Goal: Information Seeking & Learning: Learn about a topic

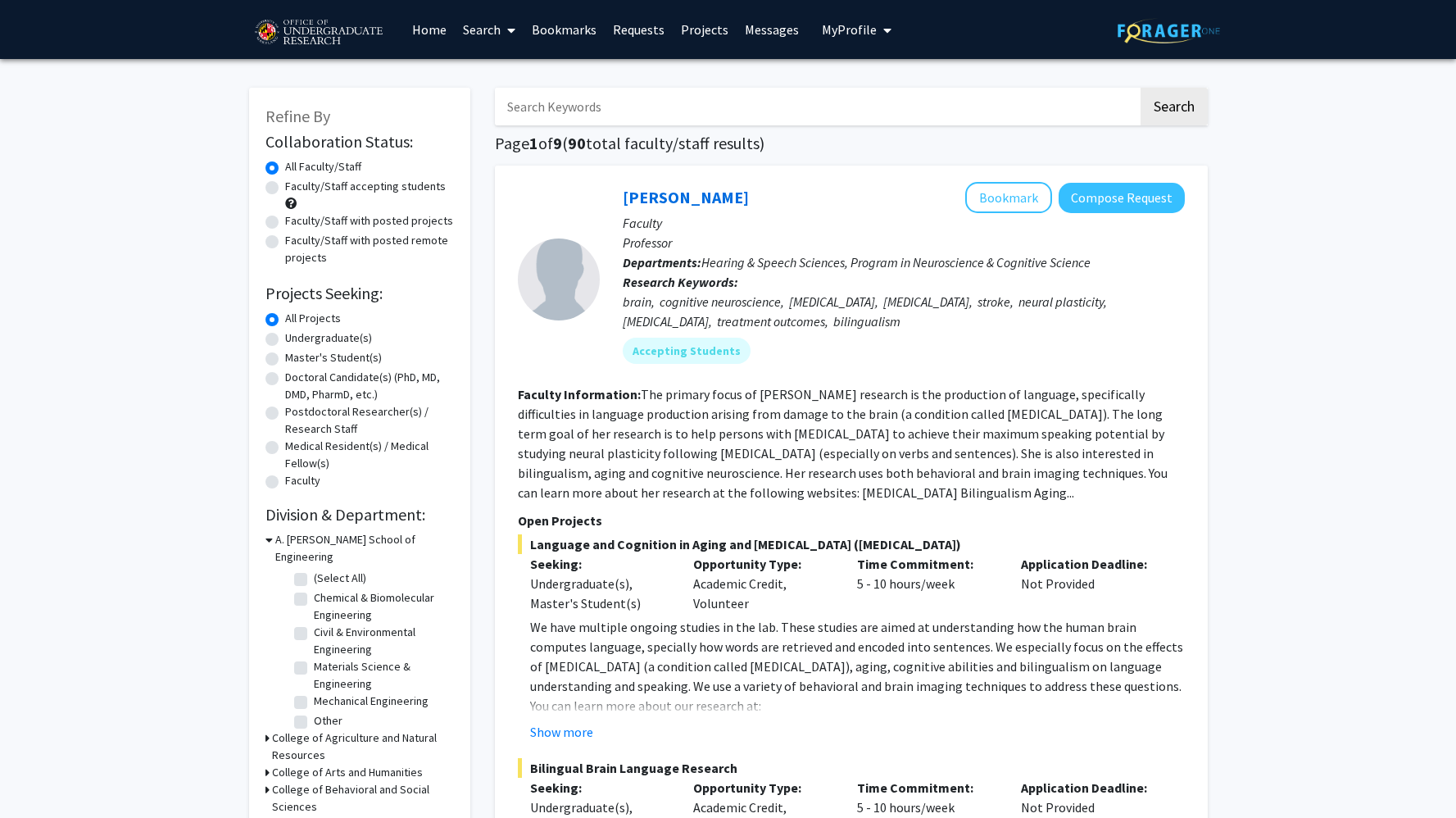
click at [368, 188] on label "Faculty/Staff accepting students" at bounding box center [366, 186] width 161 height 17
click at [296, 188] on input "Faculty/Staff accepting students" at bounding box center [290, 182] width 11 height 11
radio input "true"
click at [646, 115] on input "Search Keywords" at bounding box center [816, 106] width 643 height 38
type input "paid"
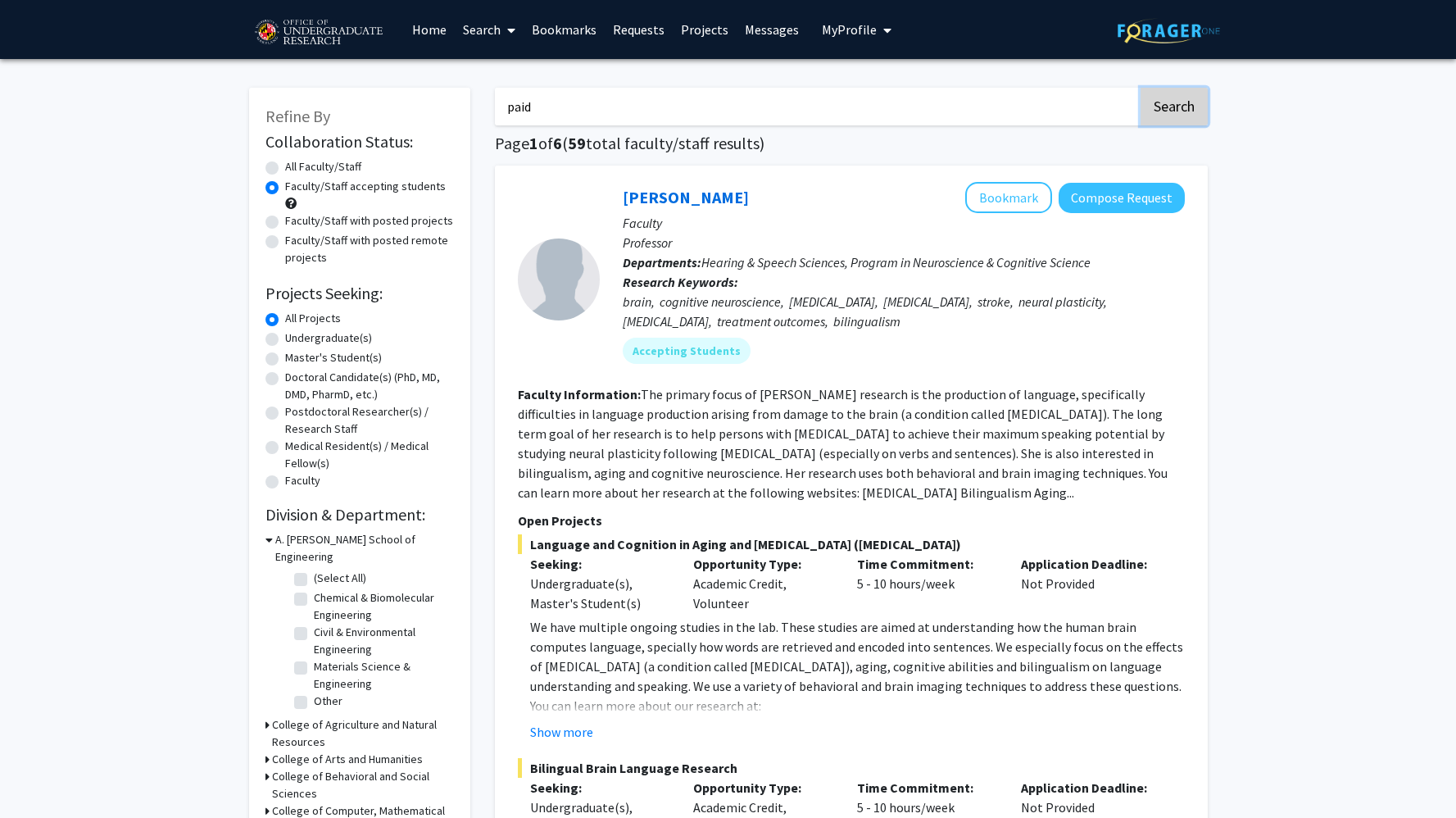
click at [1179, 92] on button "Search" at bounding box center [1174, 106] width 67 height 38
radio input "true"
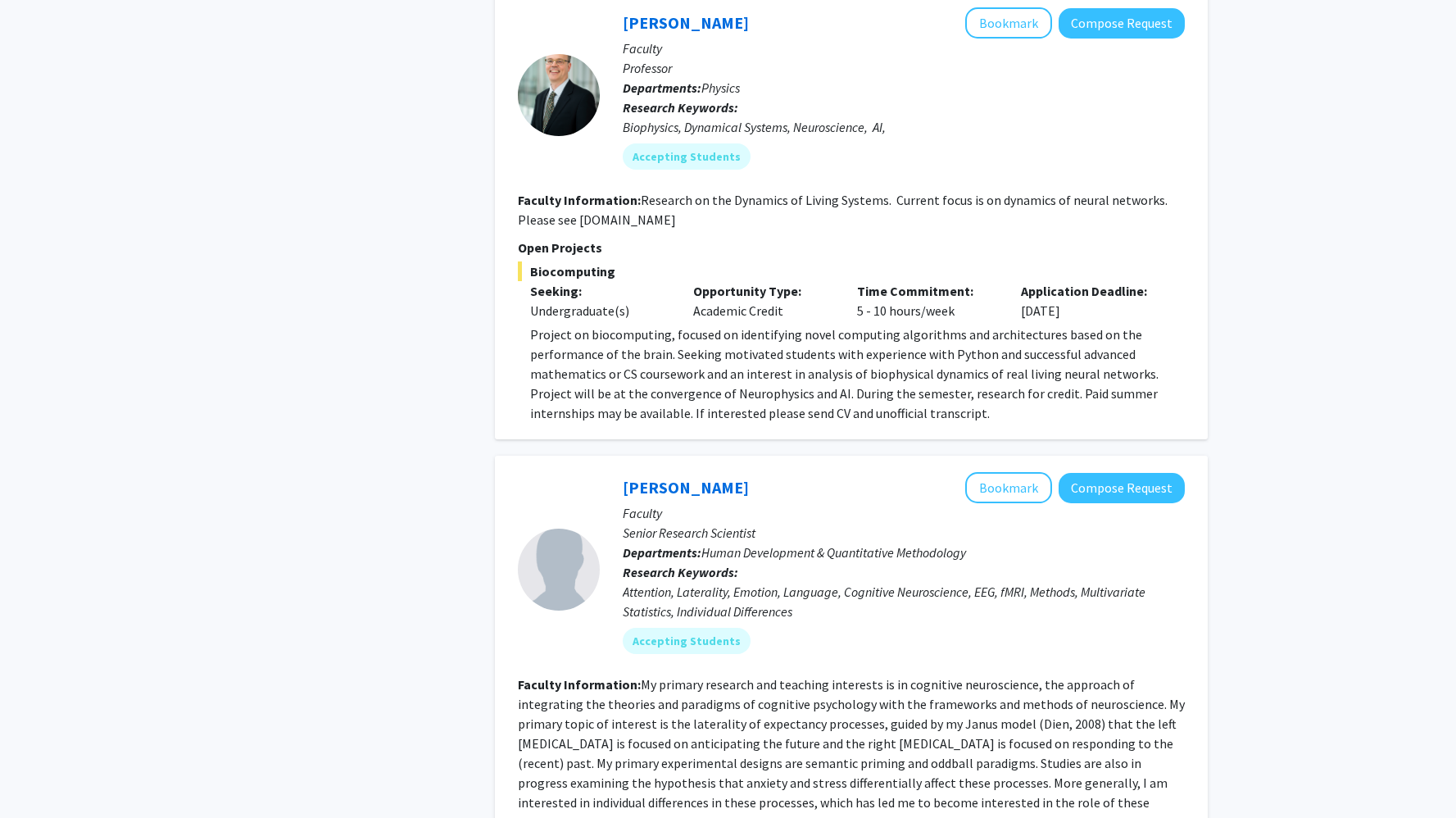
scroll to position [1918, 0]
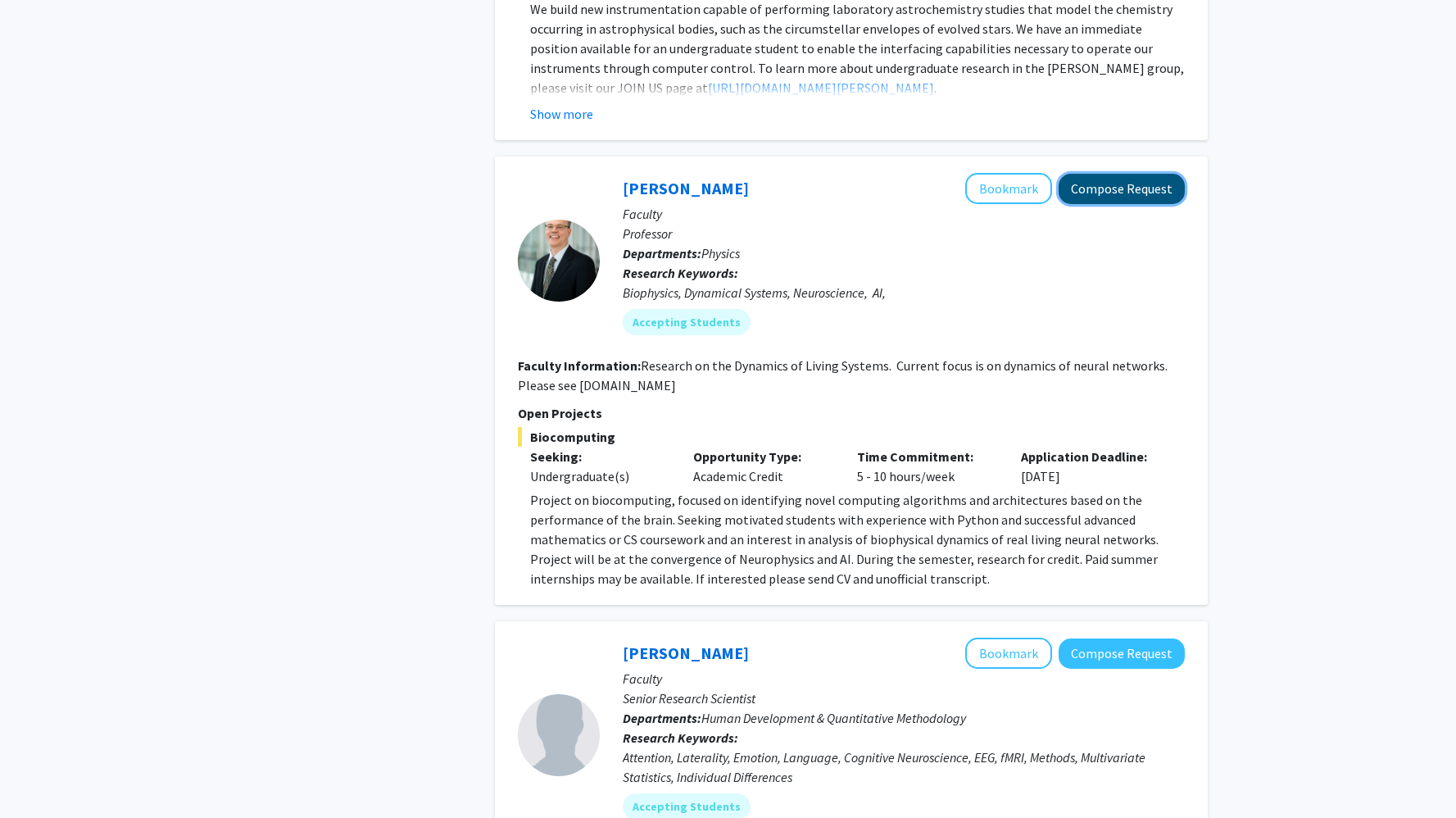
click at [1128, 174] on button "Compose Request" at bounding box center [1121, 188] width 126 height 30
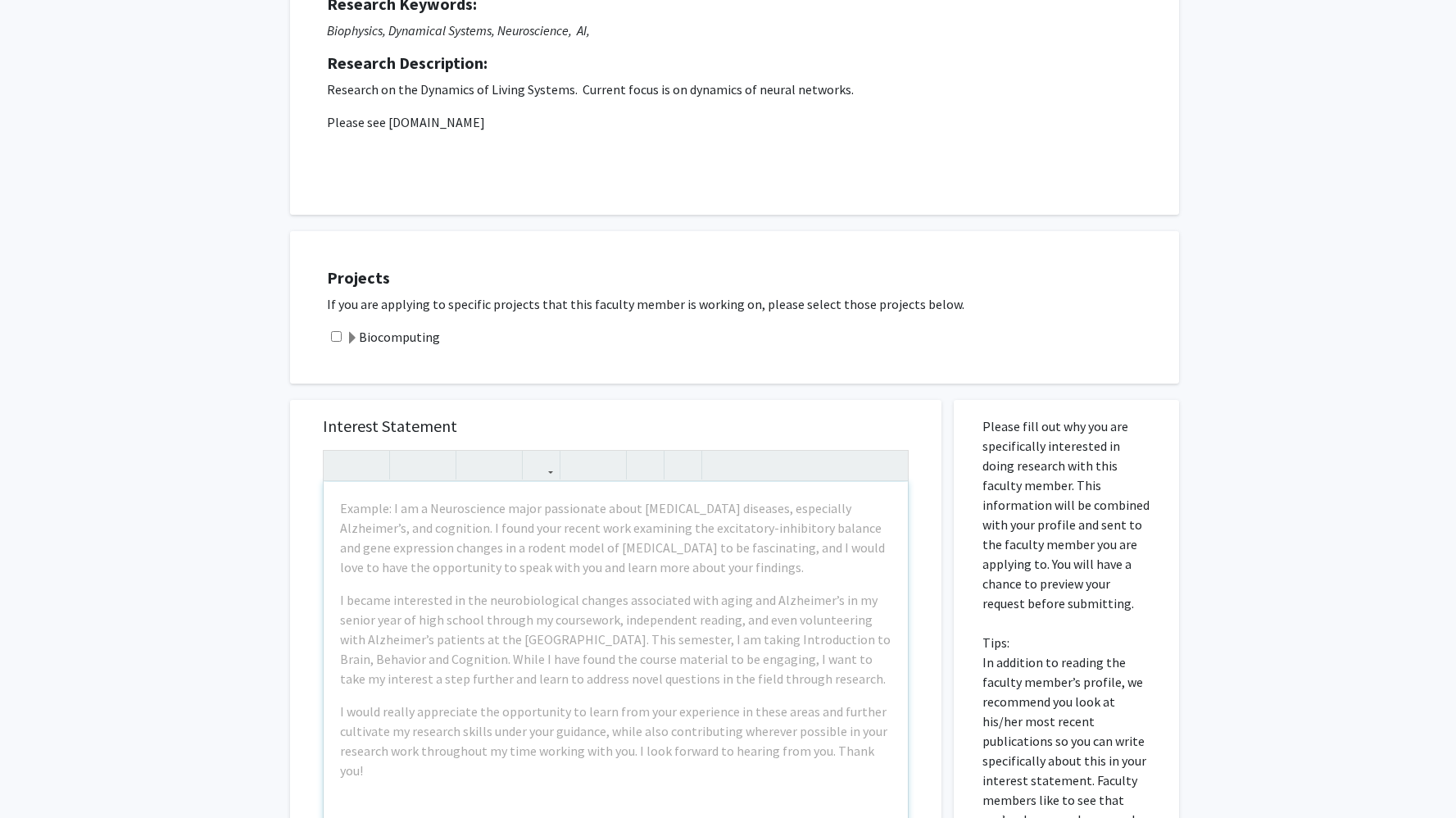
scroll to position [245, 0]
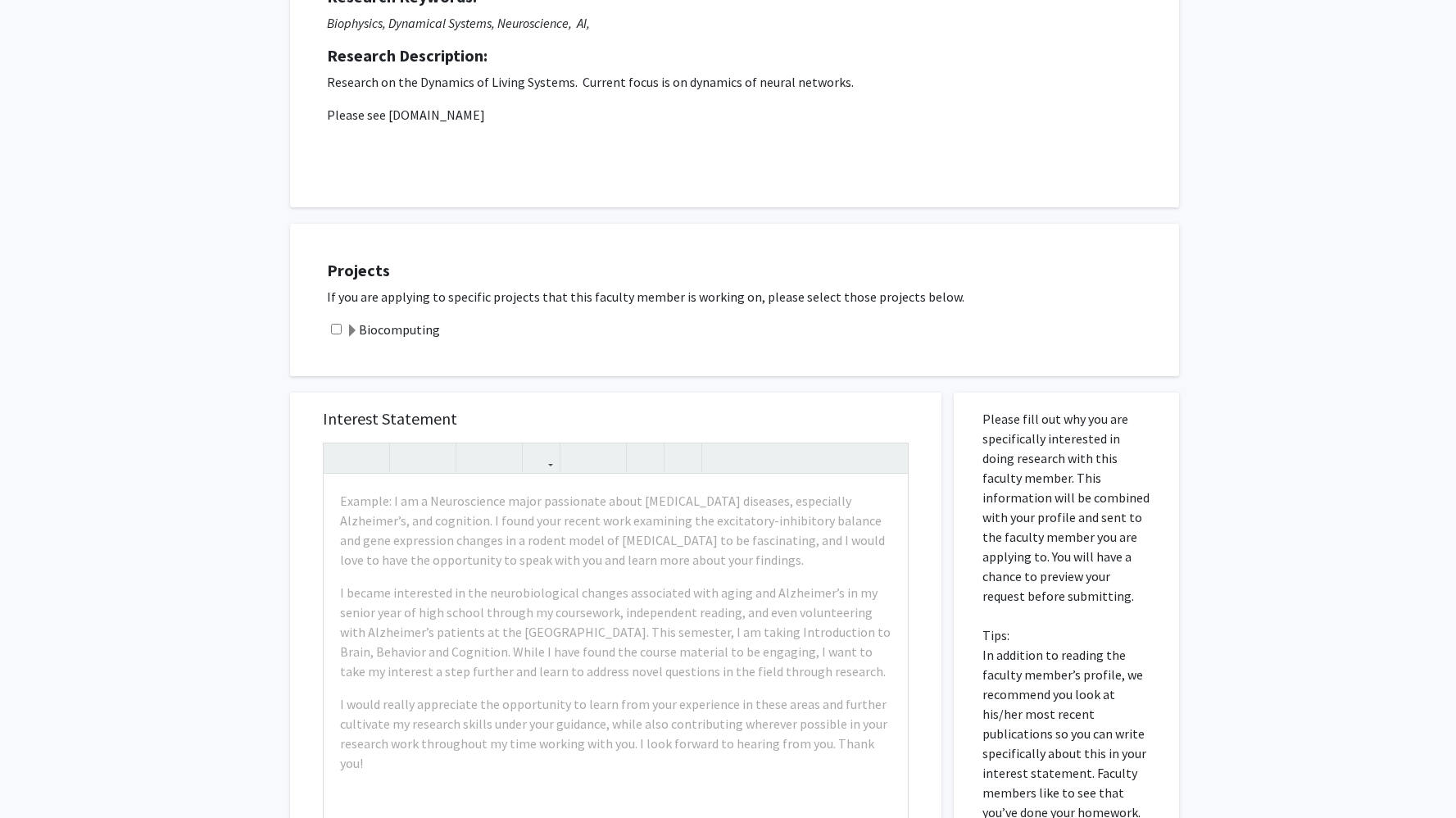
click at [339, 332] on input "checkbox" at bounding box center [336, 329] width 11 height 11
checkbox input "true"
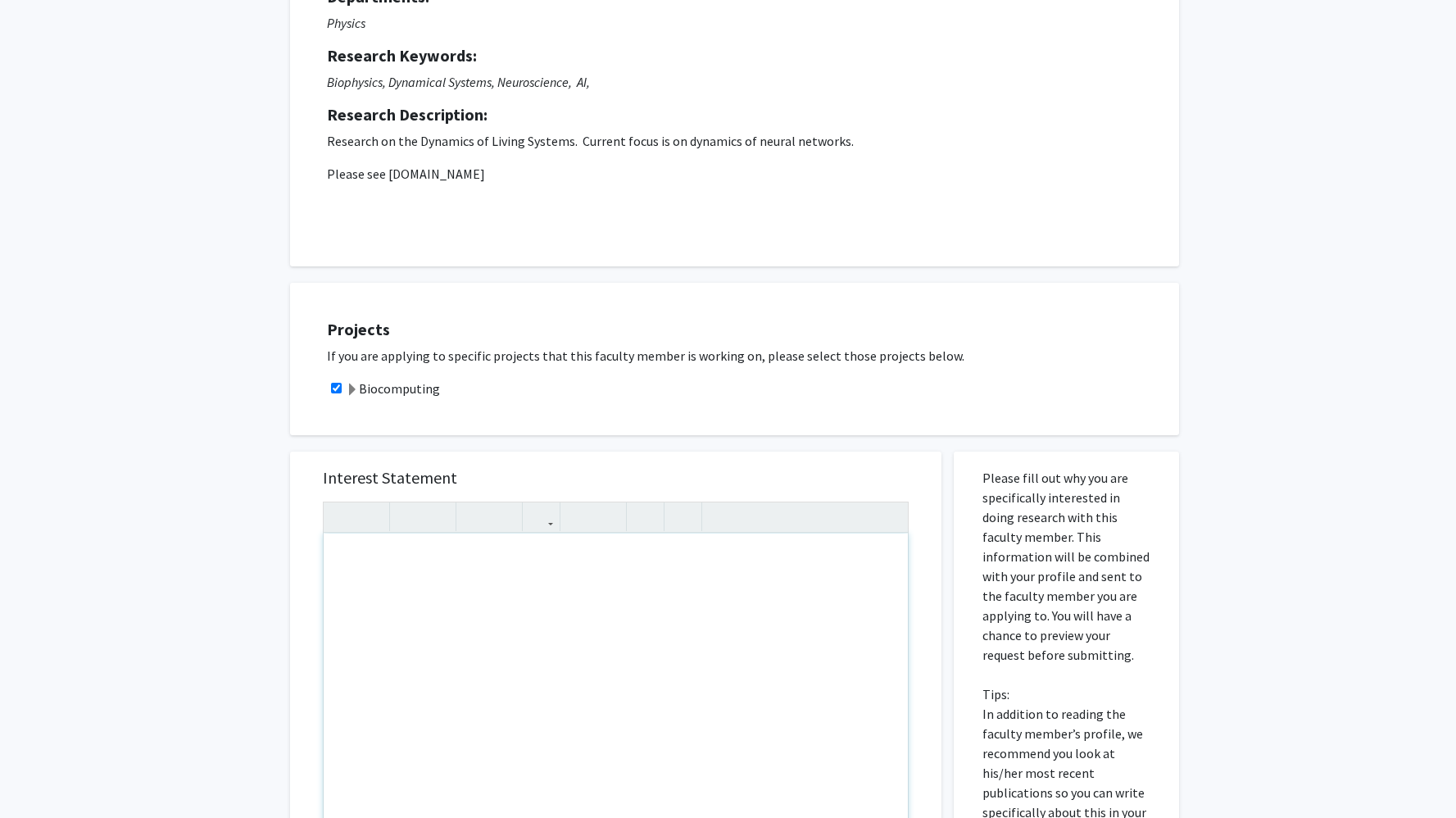
scroll to position [0, 0]
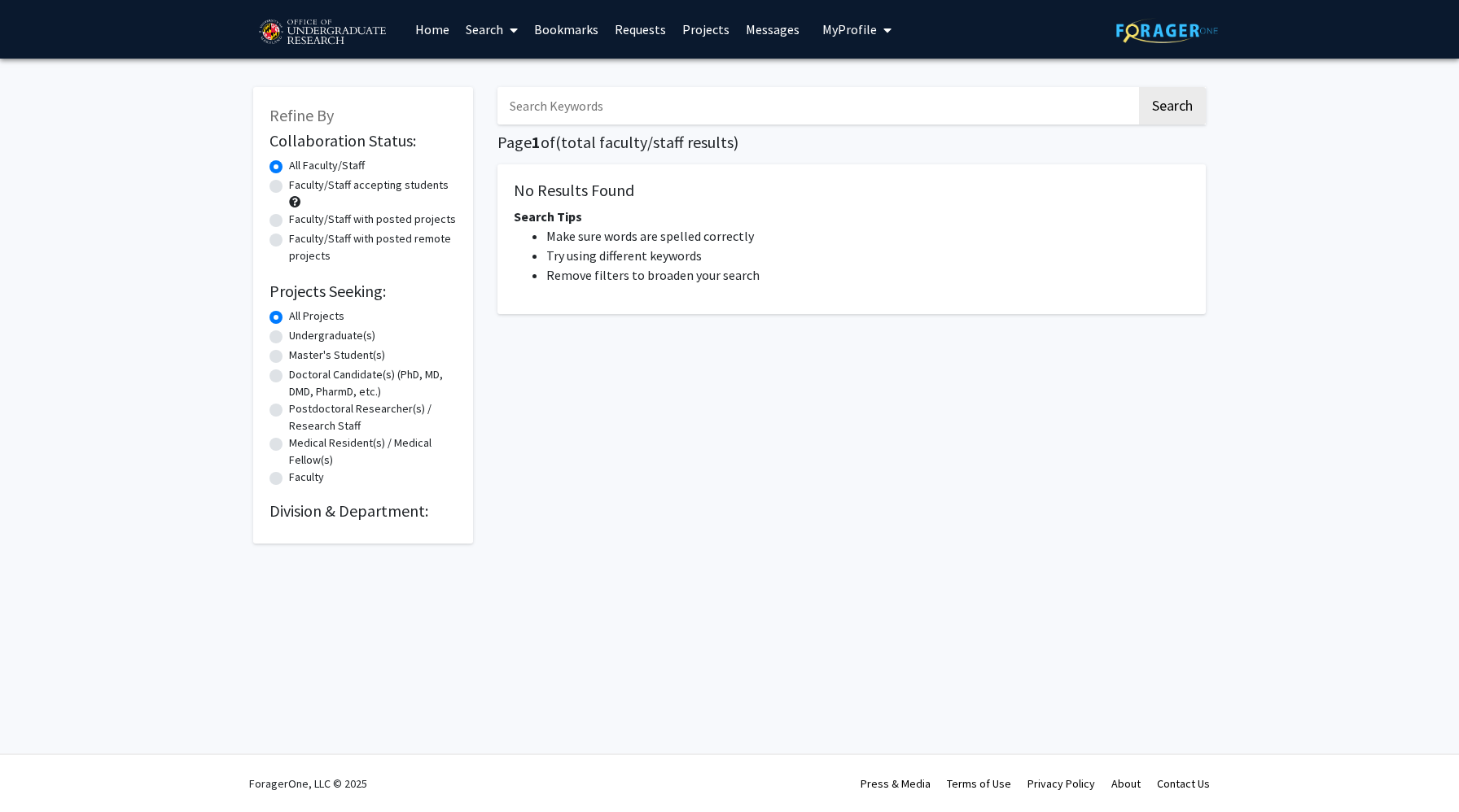
click at [442, 187] on div "Faculty/Staff accepting students" at bounding box center [363, 193] width 187 height 34
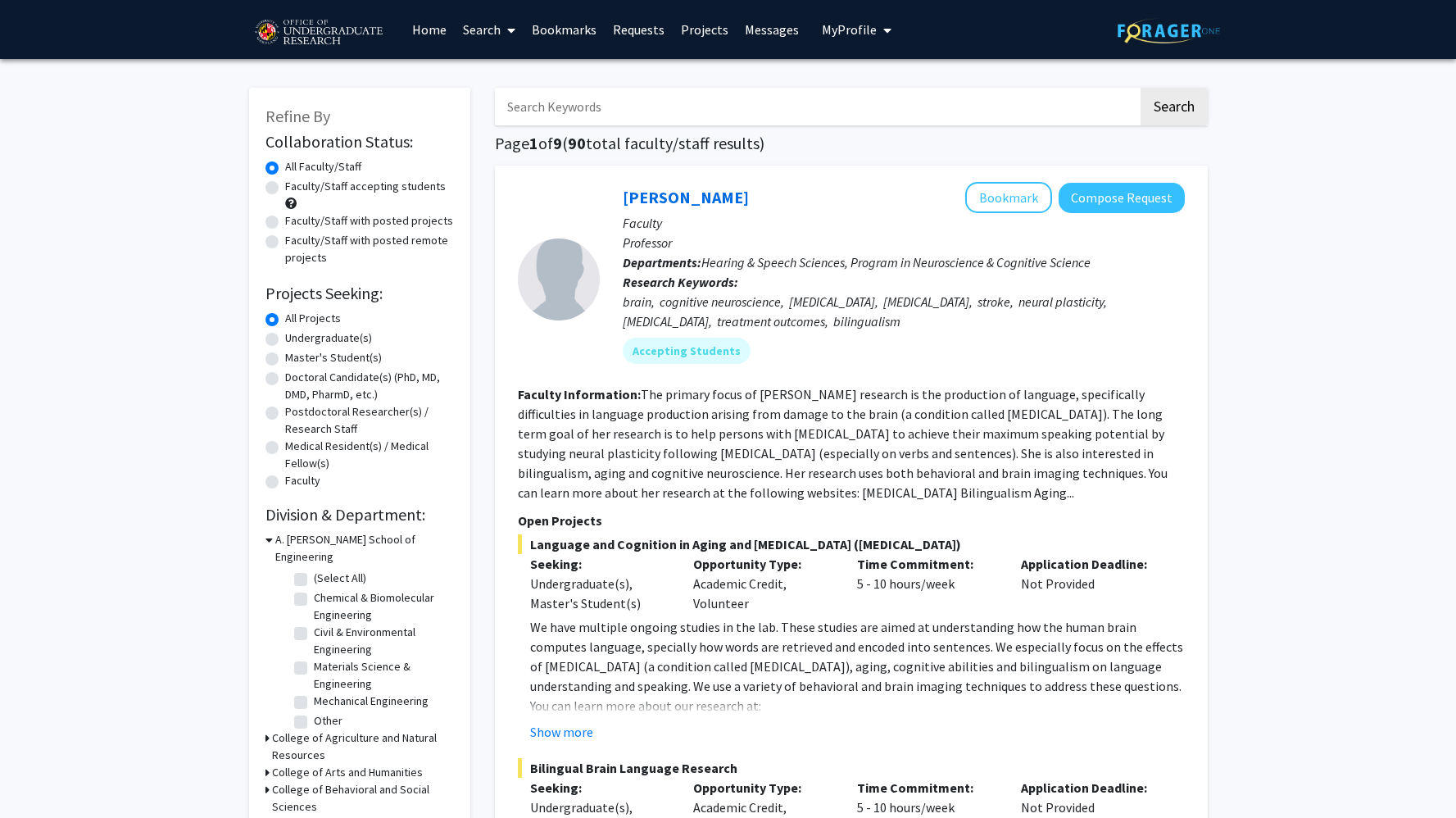
click at [418, 188] on label "Faculty/Staff accepting students" at bounding box center [366, 186] width 161 height 17
click at [296, 188] on input "Faculty/Staff accepting students" at bounding box center [290, 182] width 11 height 11
radio input "true"
click at [897, 111] on input "Search Keywords" at bounding box center [816, 106] width 643 height 38
type input "paid"
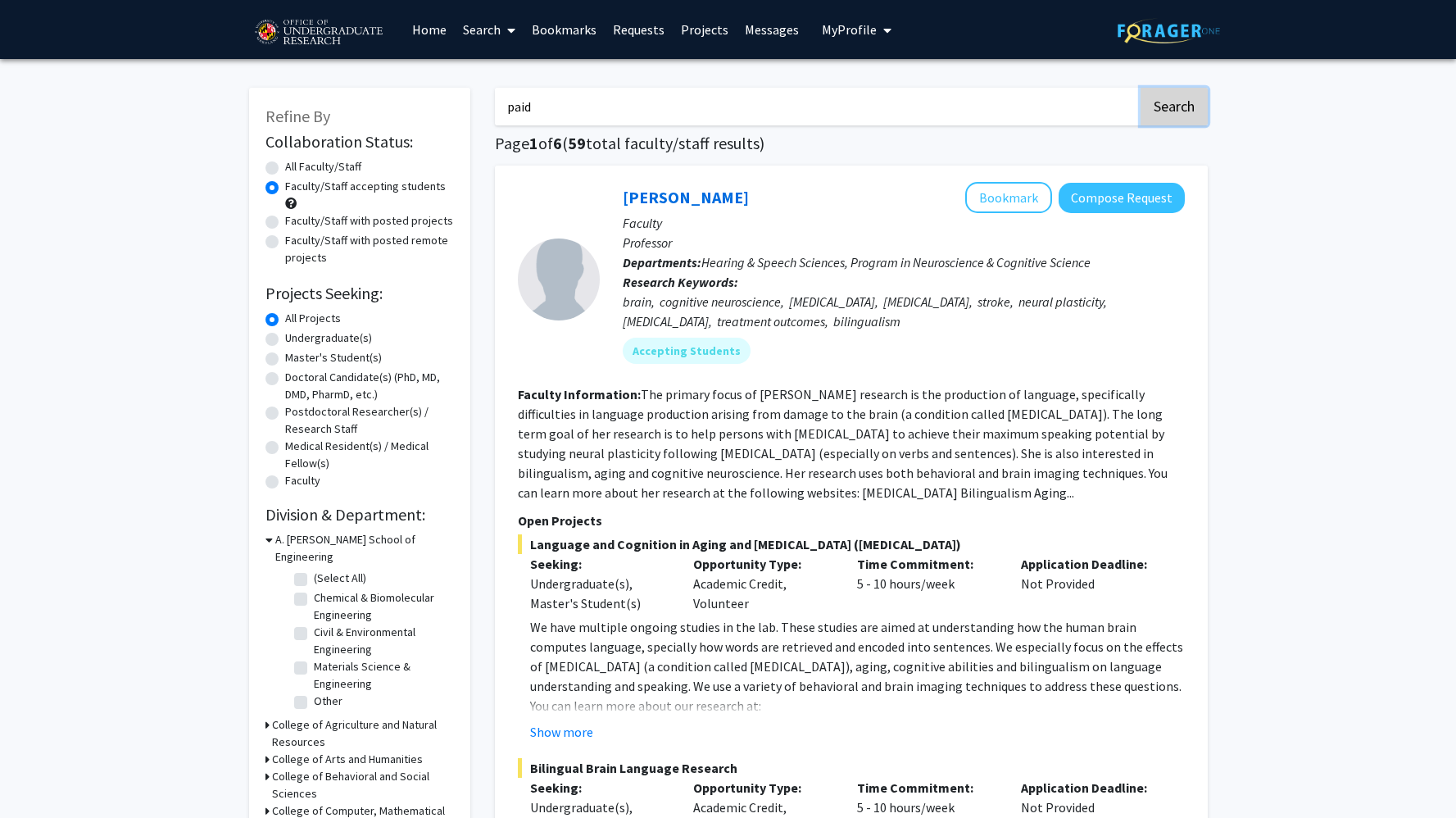
click at [1187, 89] on button "Search" at bounding box center [1174, 106] width 67 height 38
radio input "true"
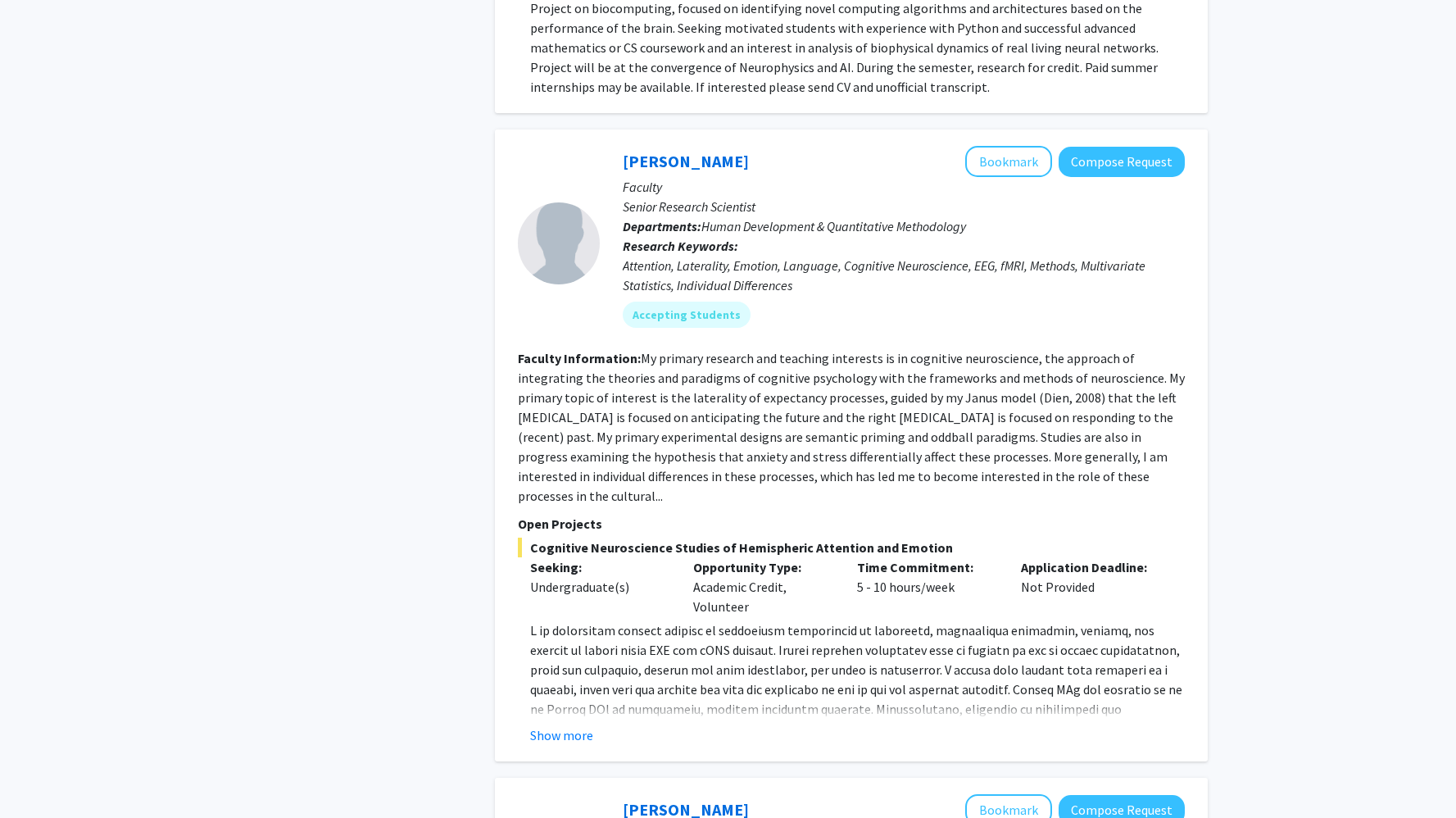
scroll to position [2414, 0]
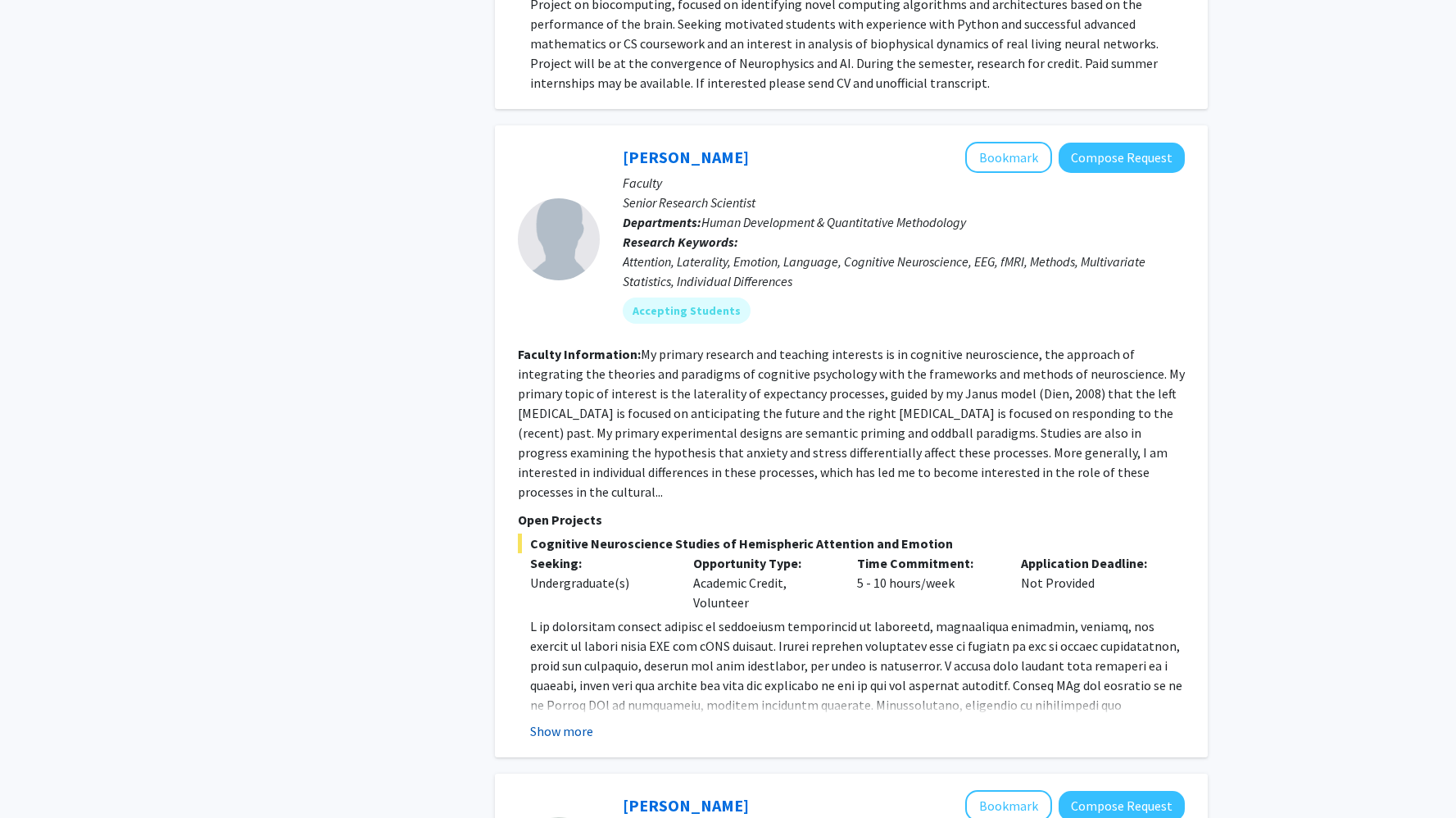
click at [562, 721] on button "Show more" at bounding box center [562, 731] width 63 height 19
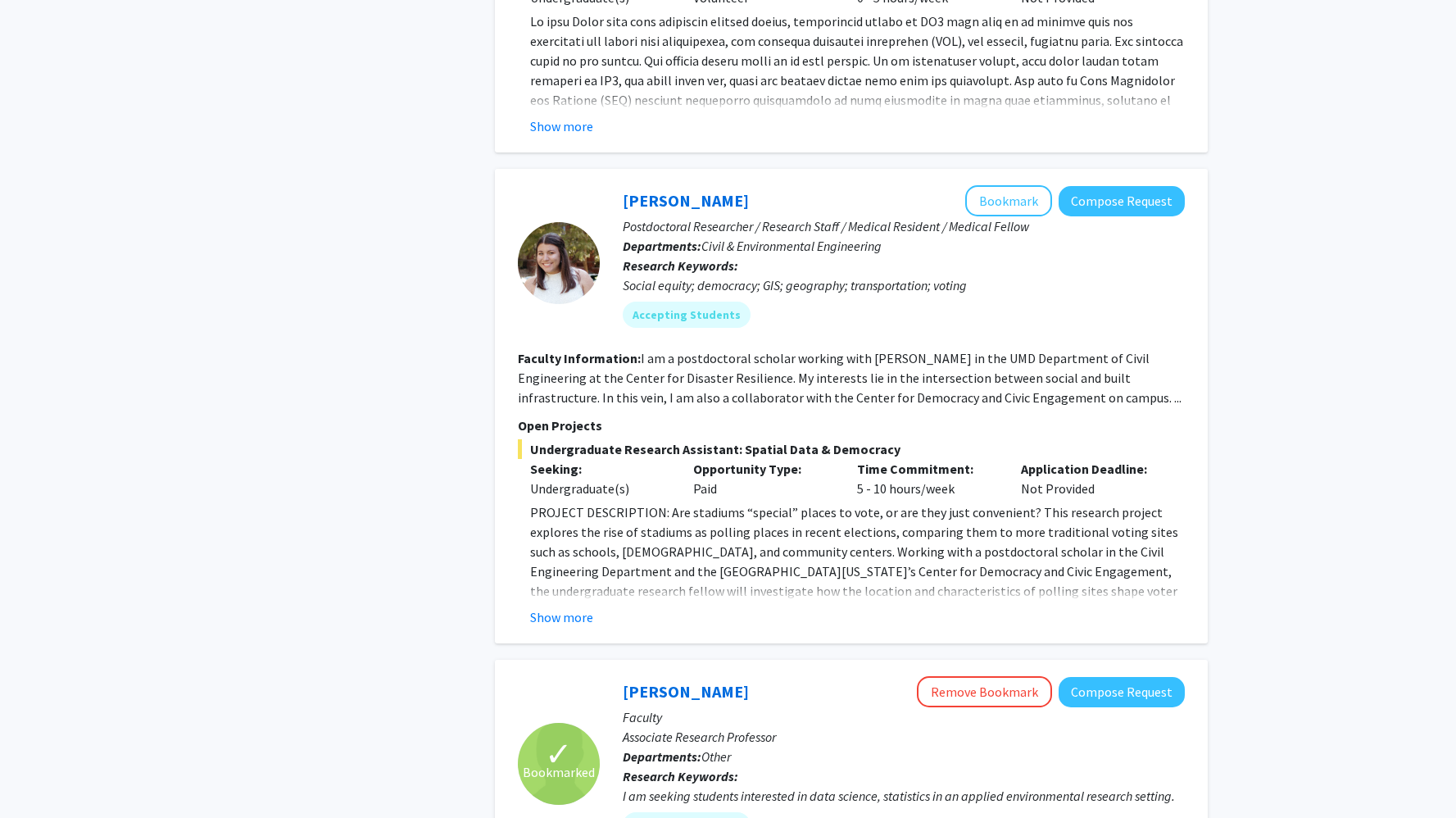
scroll to position [3846, 0]
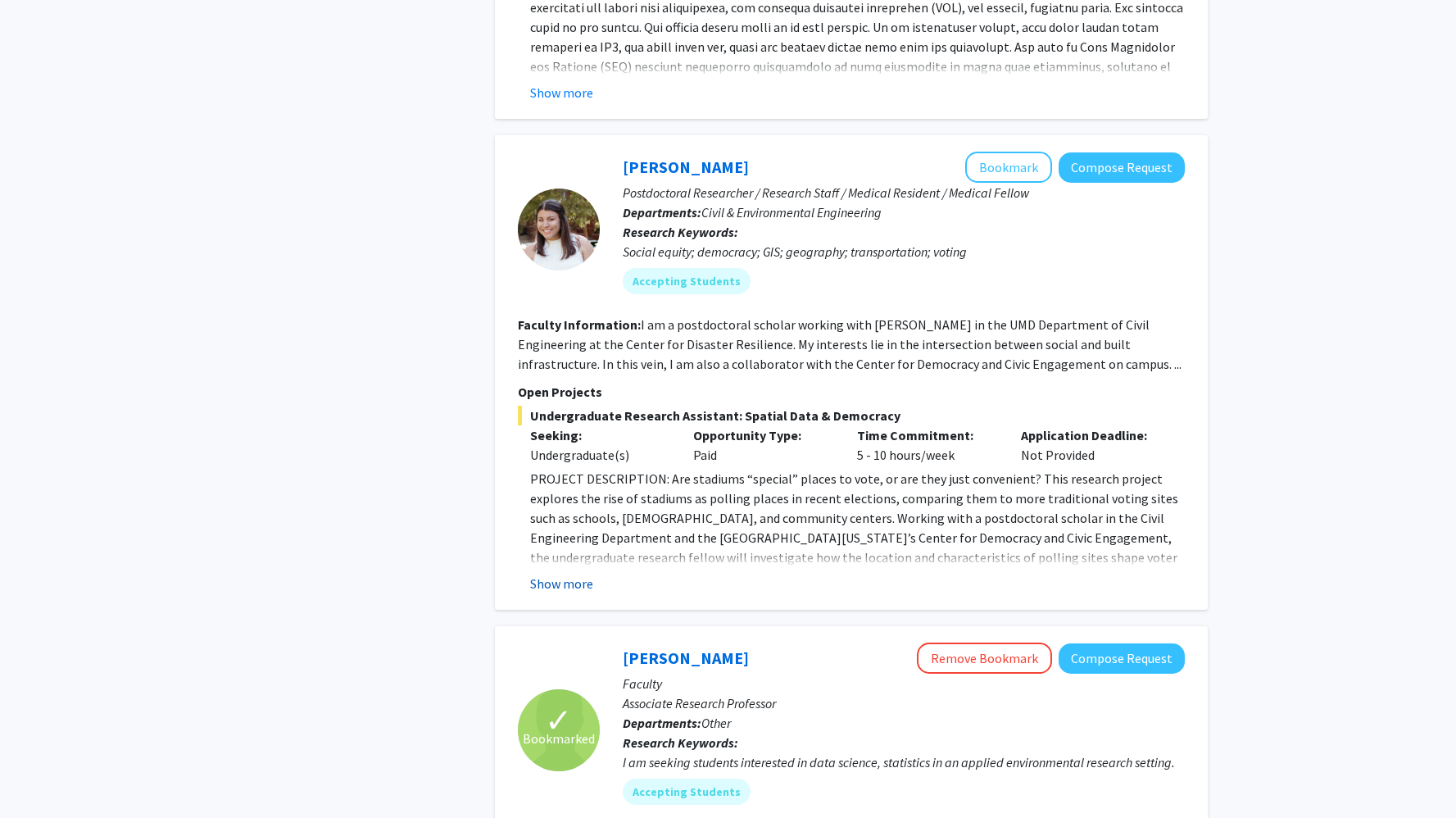
click at [550, 573] on button "Show more" at bounding box center [562, 583] width 63 height 19
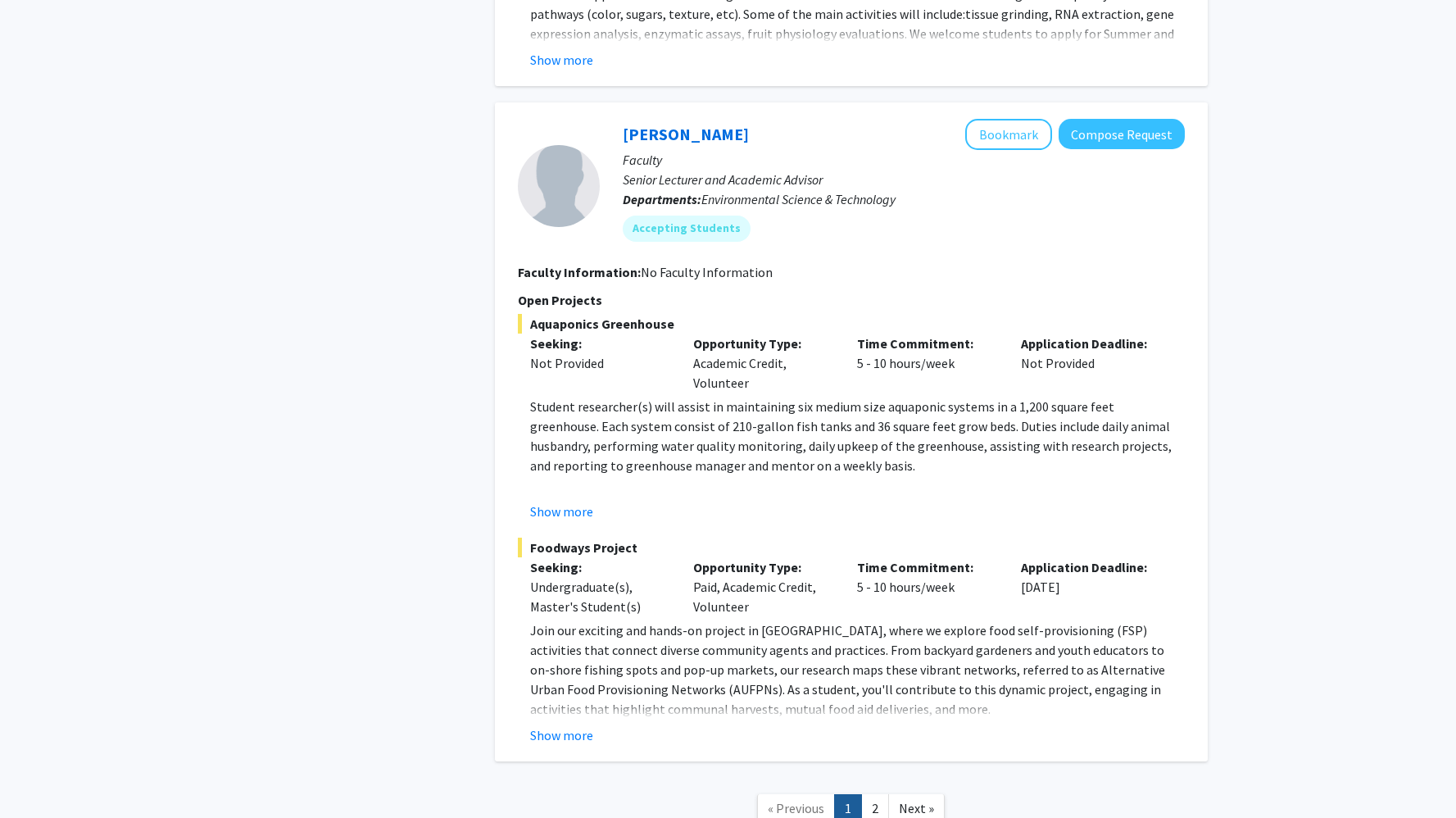
scroll to position [6320, 0]
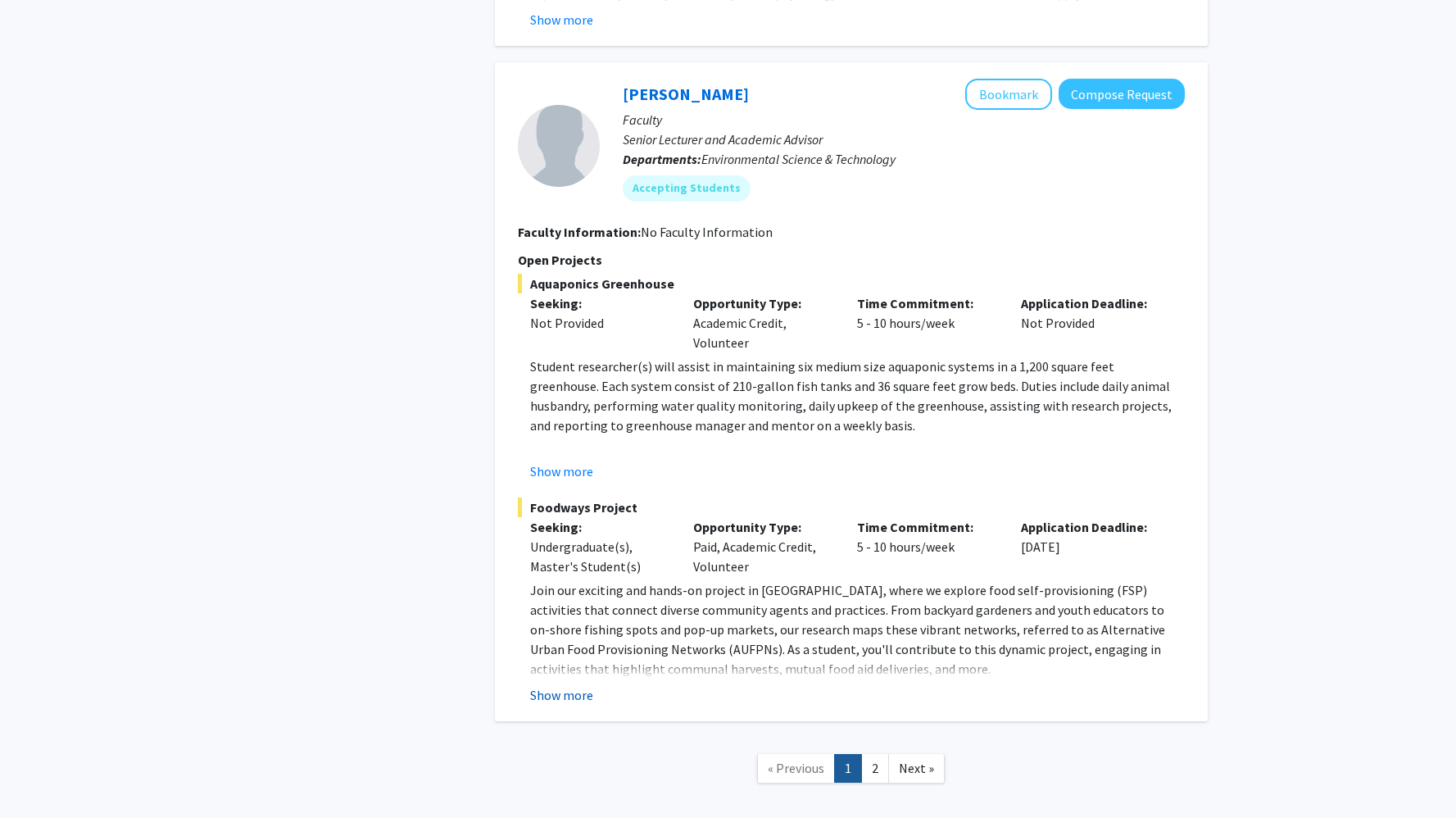
click at [572, 685] on button "Show more" at bounding box center [562, 695] width 63 height 19
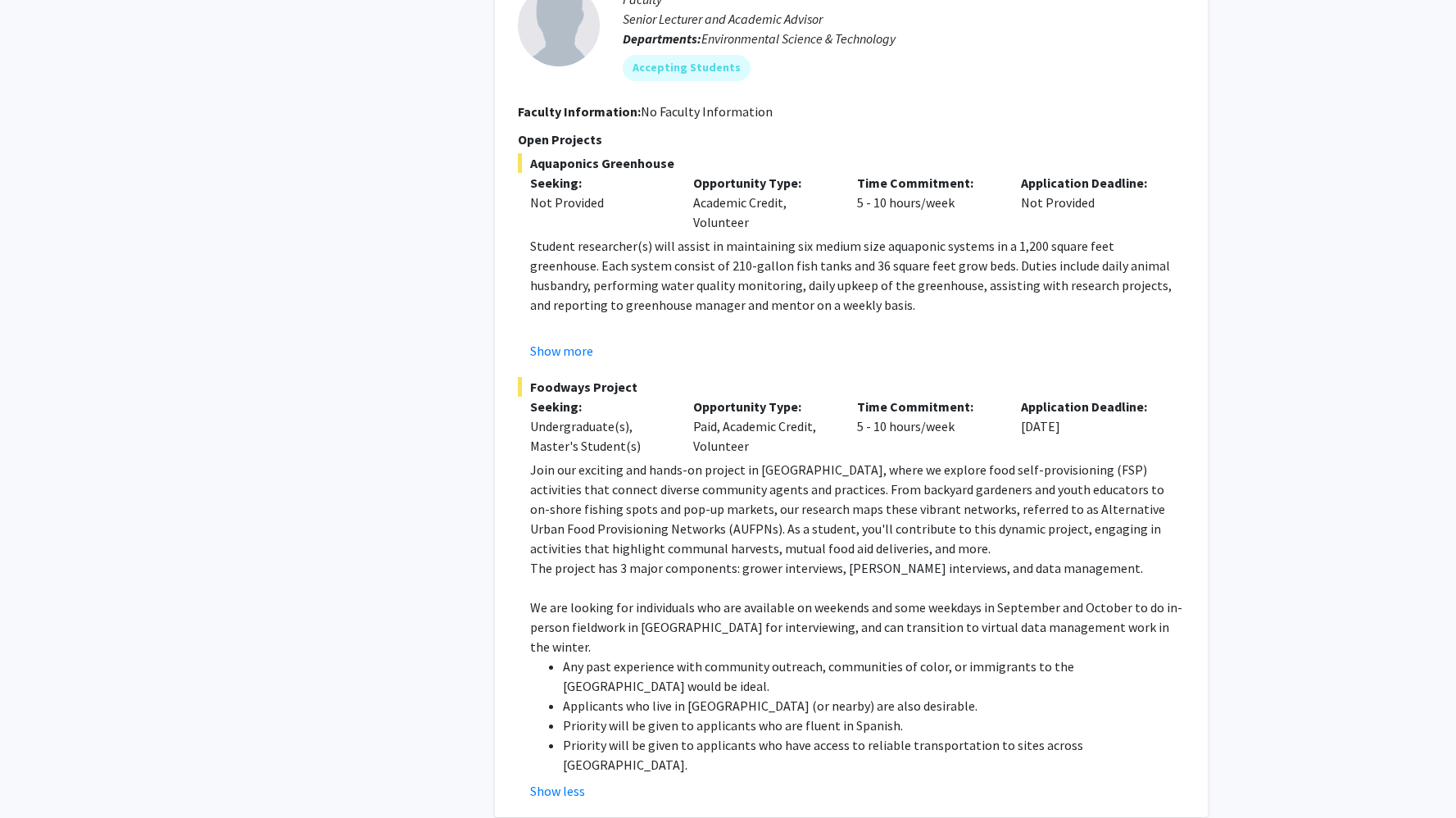
scroll to position [6441, 0]
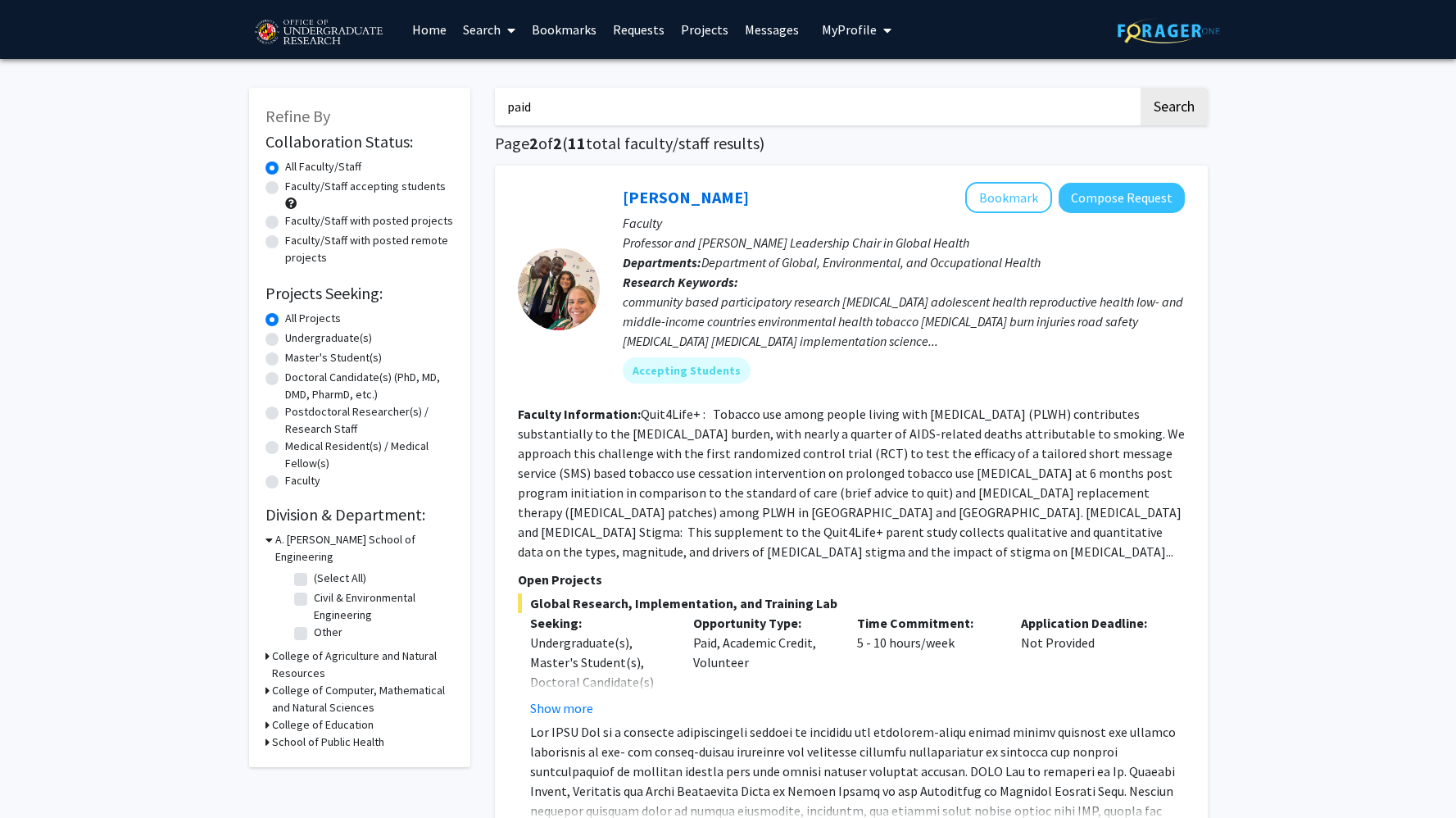
click at [906, 106] on input "paid" at bounding box center [816, 106] width 643 height 38
click at [1177, 100] on button "Search" at bounding box center [1174, 106] width 67 height 38
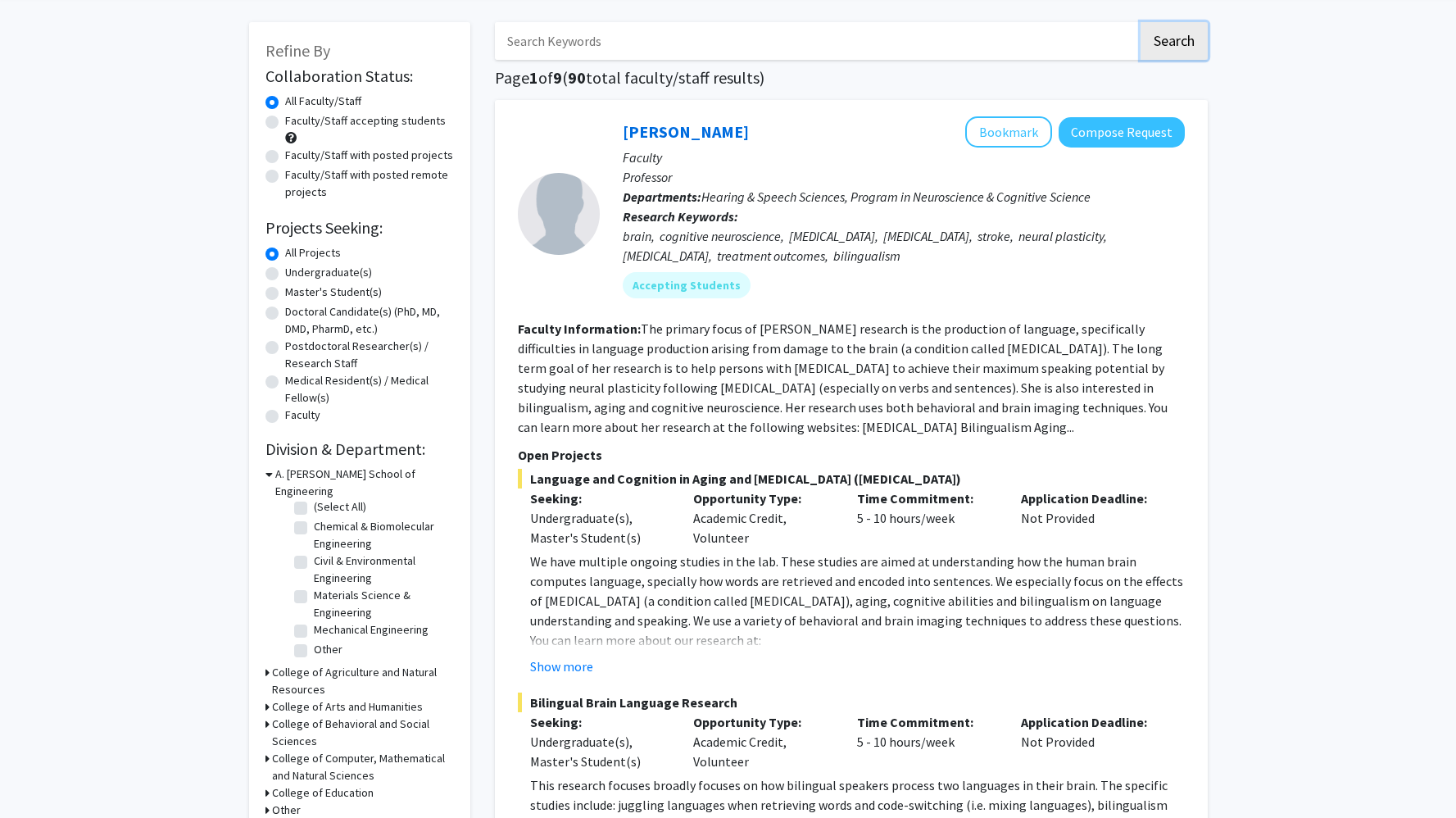
scroll to position [172, 0]
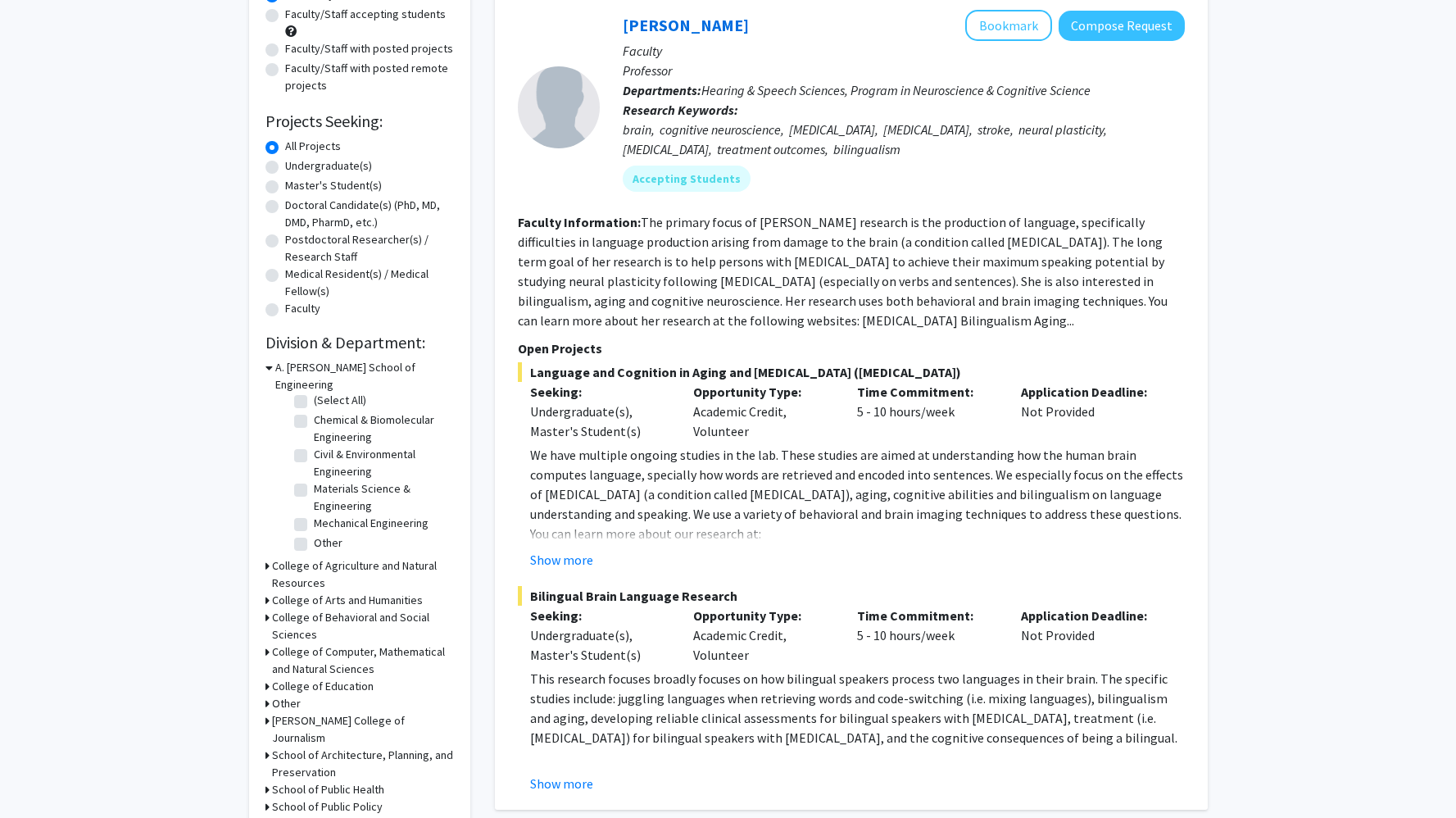
click at [271, 643] on div "College of Computer, Mathematical and Natural Sciences" at bounding box center [360, 660] width 188 height 34
click at [268, 643] on icon at bounding box center [268, 652] width 4 height 17
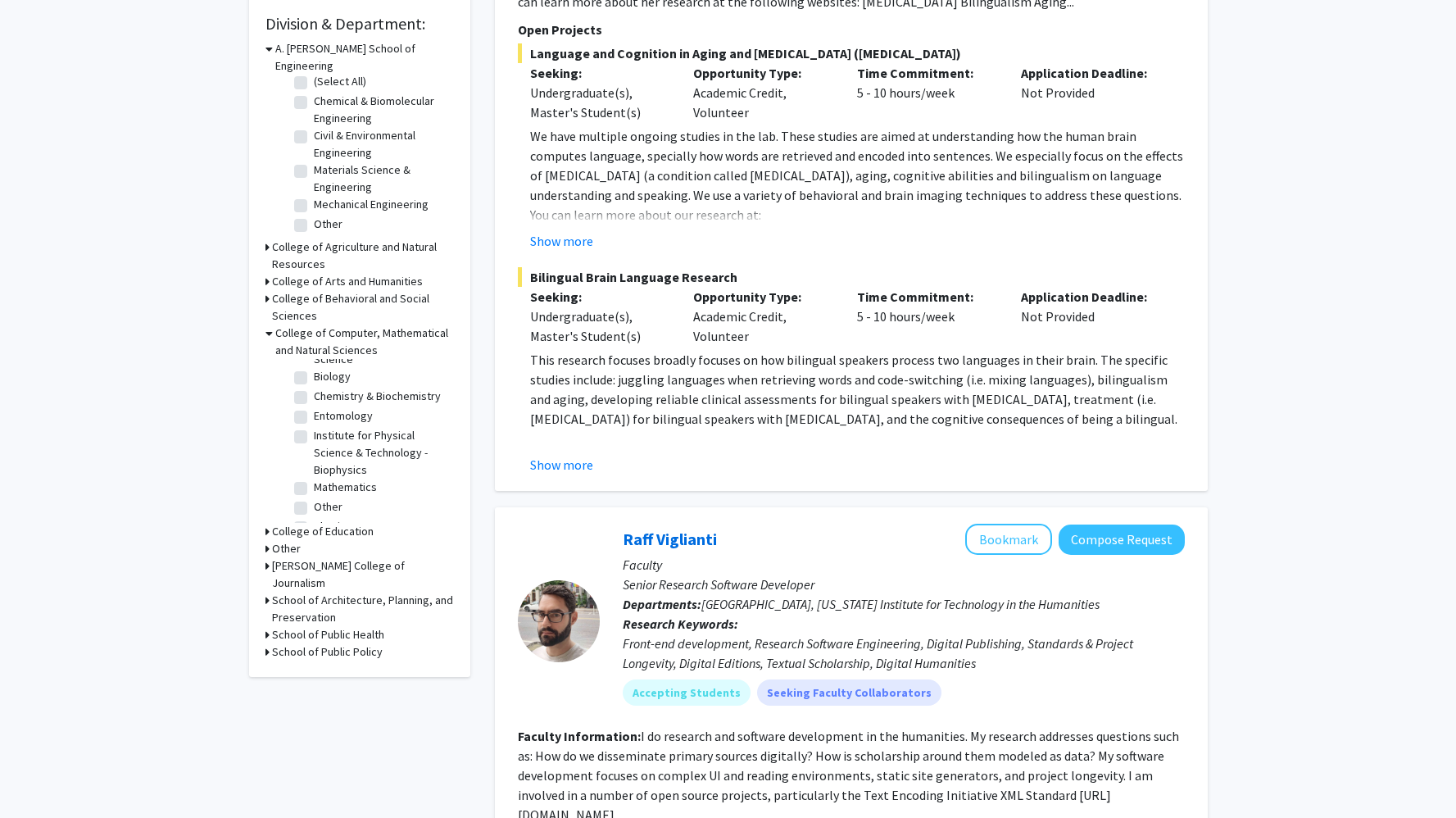
scroll to position [103, 0]
click at [349, 420] on label "Institute for Physical Science & Technology - Biophysics" at bounding box center [382, 434] width 136 height 51
click at [325, 419] on input "Institute for Physical Science & Technology - Biophysics" at bounding box center [319, 413] width 11 height 11
checkbox input "true"
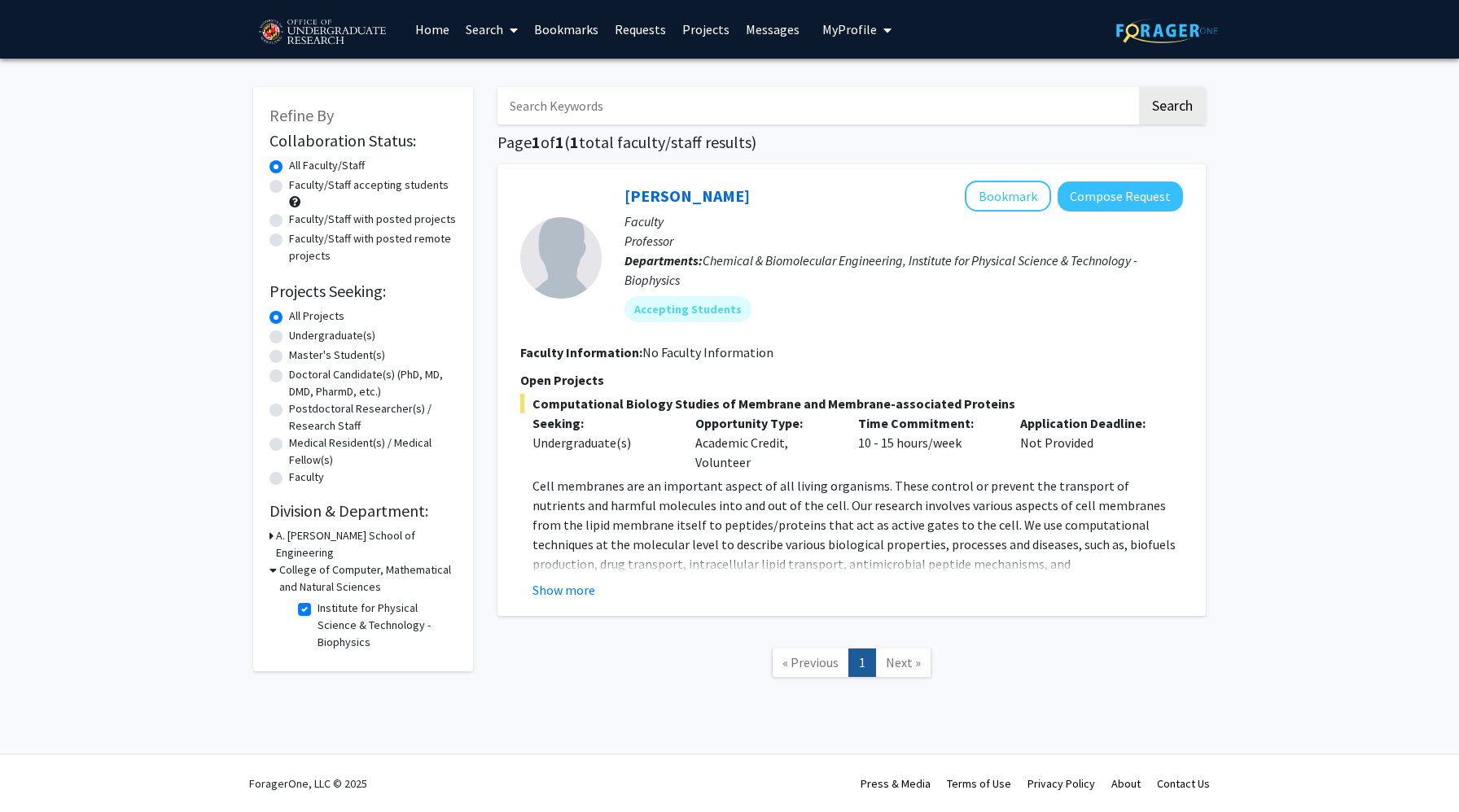
click at [333, 605] on label "Institute for Physical Science & Technology - Biophysics" at bounding box center [385, 625] width 135 height 51
click at [328, 605] on input "Institute for Physical Science & Technology - Biophysics" at bounding box center [322, 605] width 11 height 11
checkbox input "false"
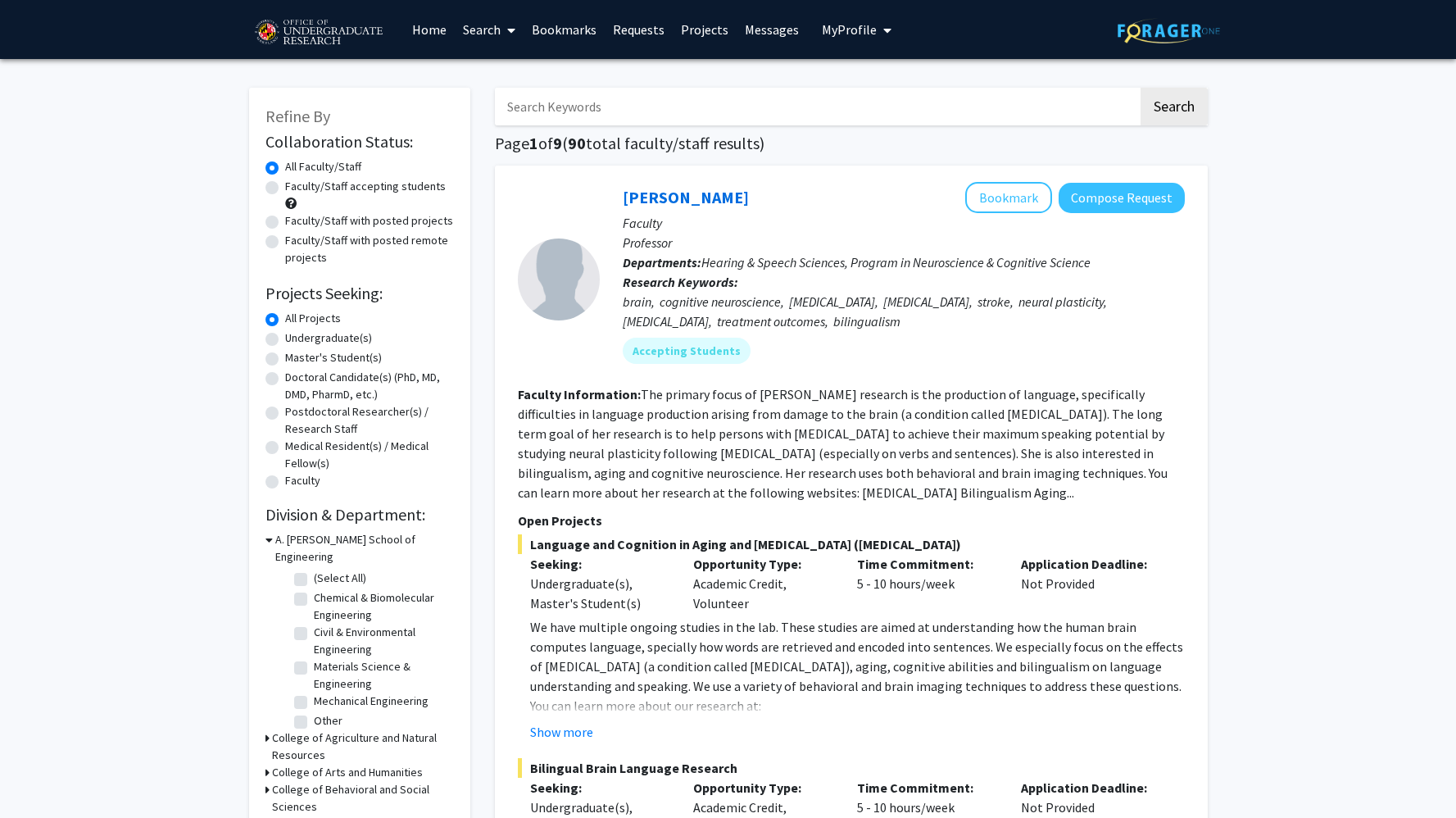
click at [334, 570] on label "(Select All)" at bounding box center [340, 578] width 52 height 17
click at [325, 570] on input "(Select All)" at bounding box center [319, 574] width 11 height 11
checkbox input "true"
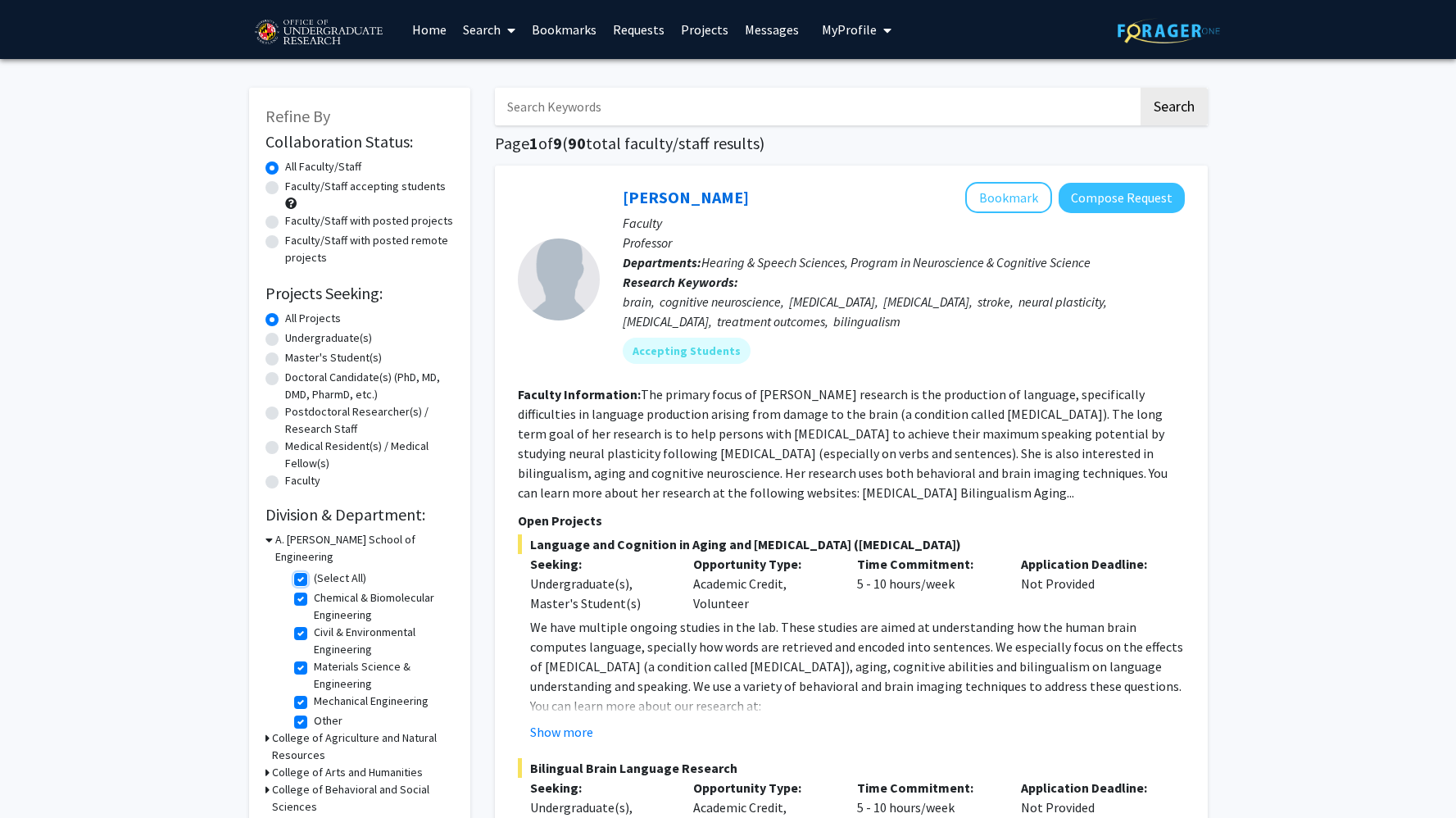
checkbox input "true"
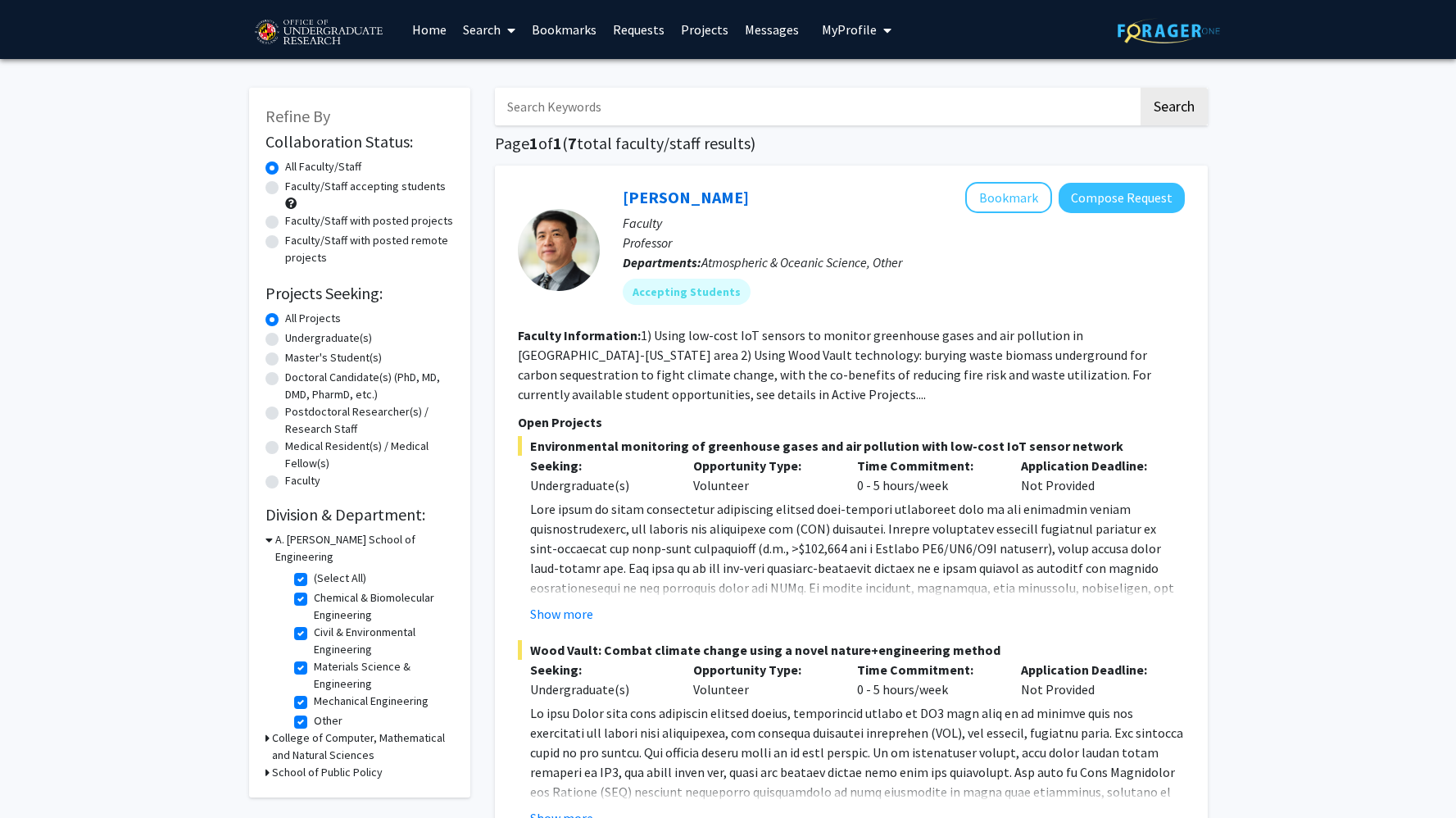
click at [321, 570] on label "(Select All)" at bounding box center [340, 578] width 52 height 17
click at [321, 570] on input "(Select All)" at bounding box center [319, 574] width 11 height 11
checkbox input "false"
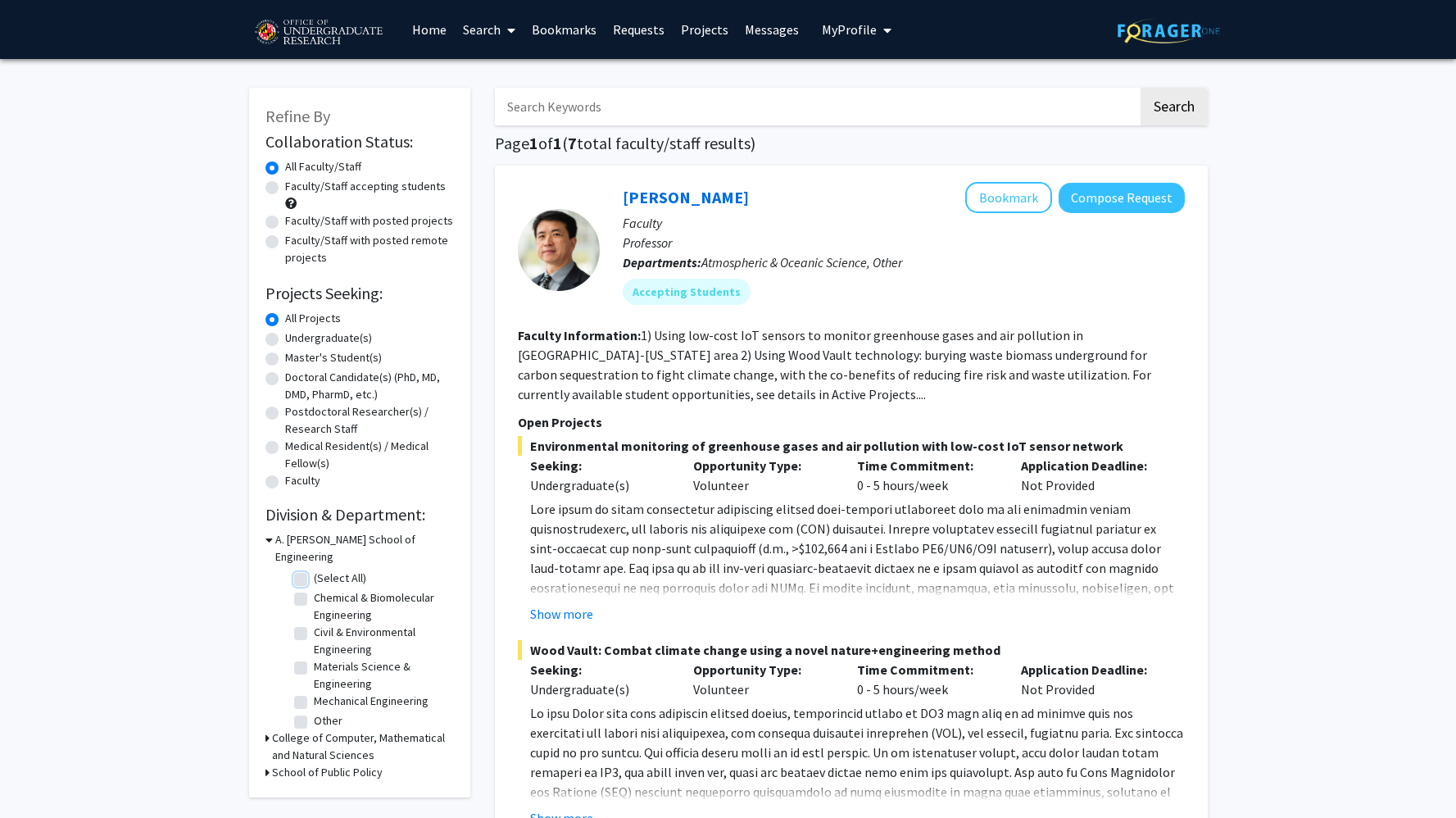
checkbox input "false"
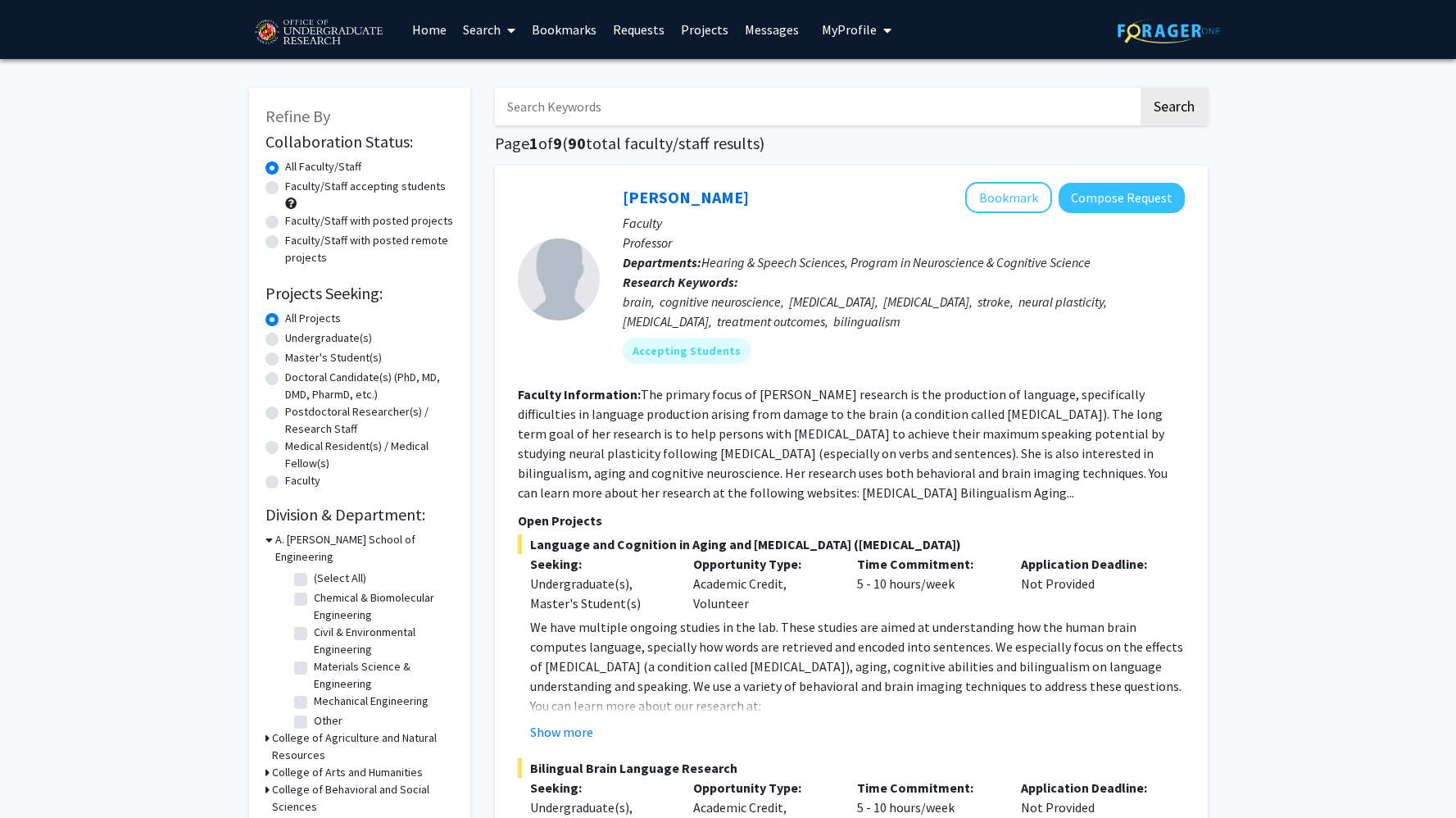
click at [321, 570] on label "(Select All)" at bounding box center [340, 578] width 52 height 17
click at [321, 570] on input "(Select All)" at bounding box center [319, 574] width 11 height 11
checkbox input "true"
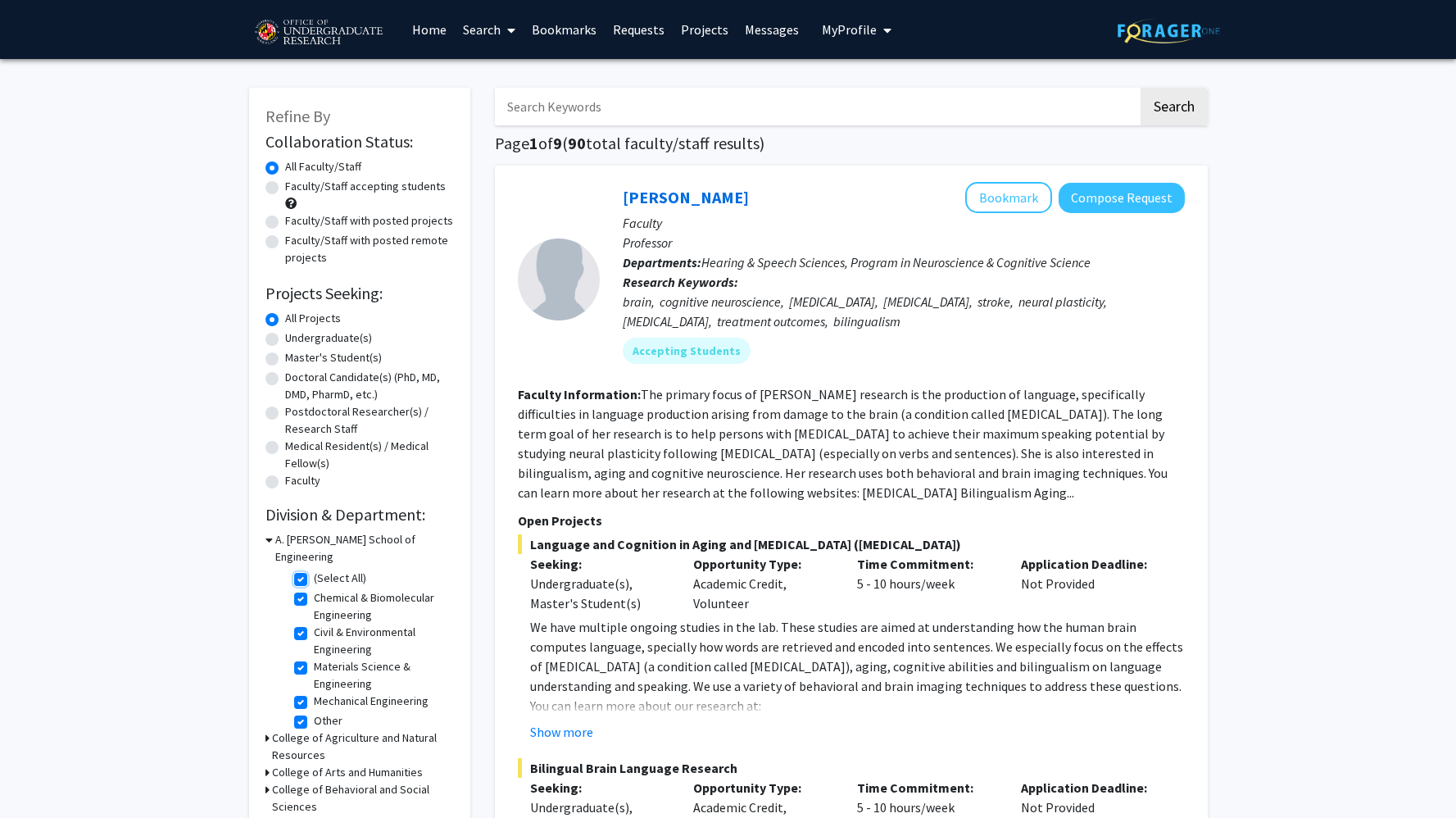
checkbox input "true"
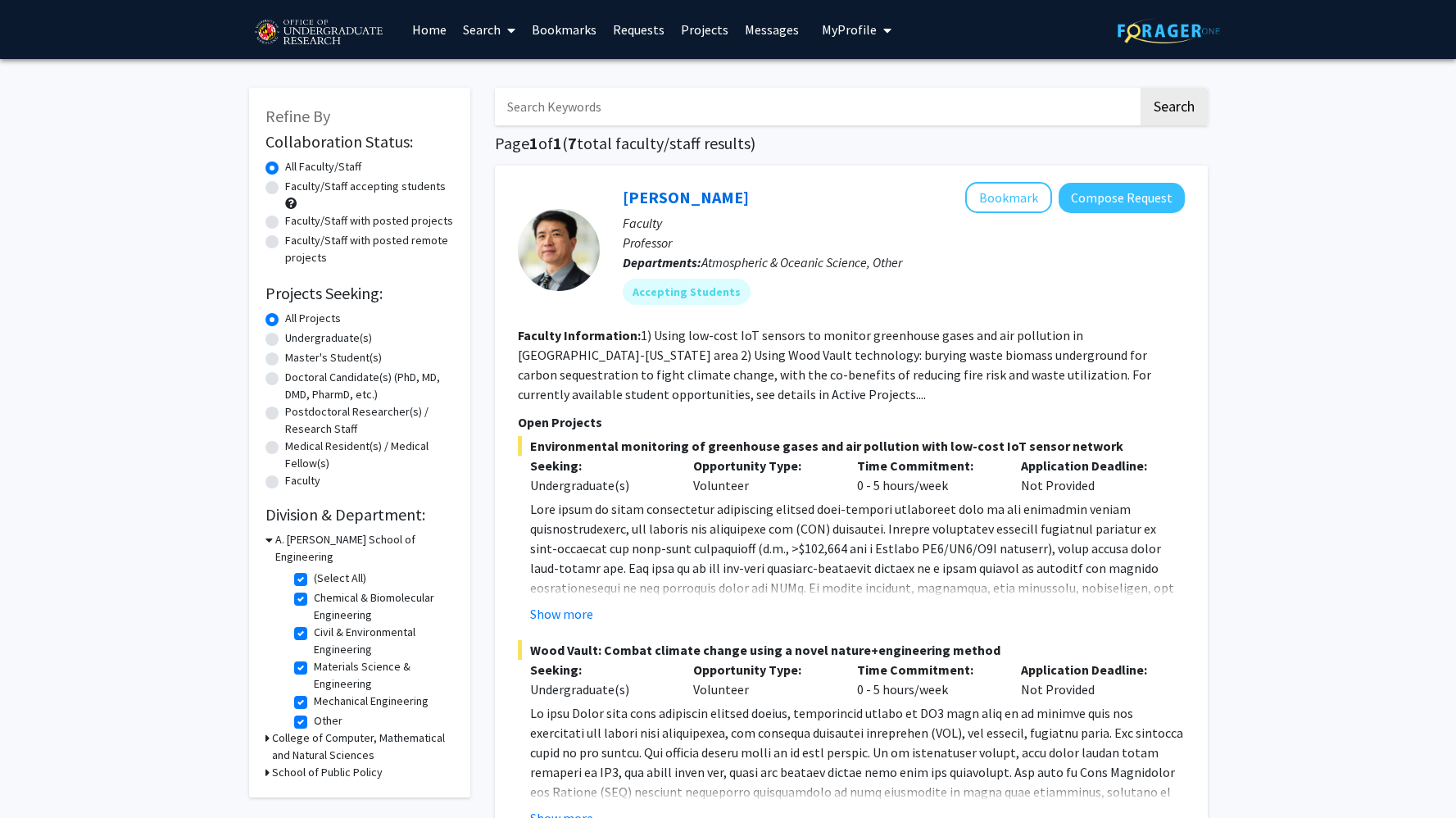
click at [371, 179] on label "Faculty/Staff accepting students" at bounding box center [366, 186] width 161 height 17
click at [296, 179] on input "Faculty/Staff accepting students" at bounding box center [290, 182] width 11 height 11
radio input "true"
click at [314, 570] on label "(Select All)" at bounding box center [340, 578] width 52 height 17
click at [314, 570] on input "(Select All)" at bounding box center [319, 574] width 11 height 11
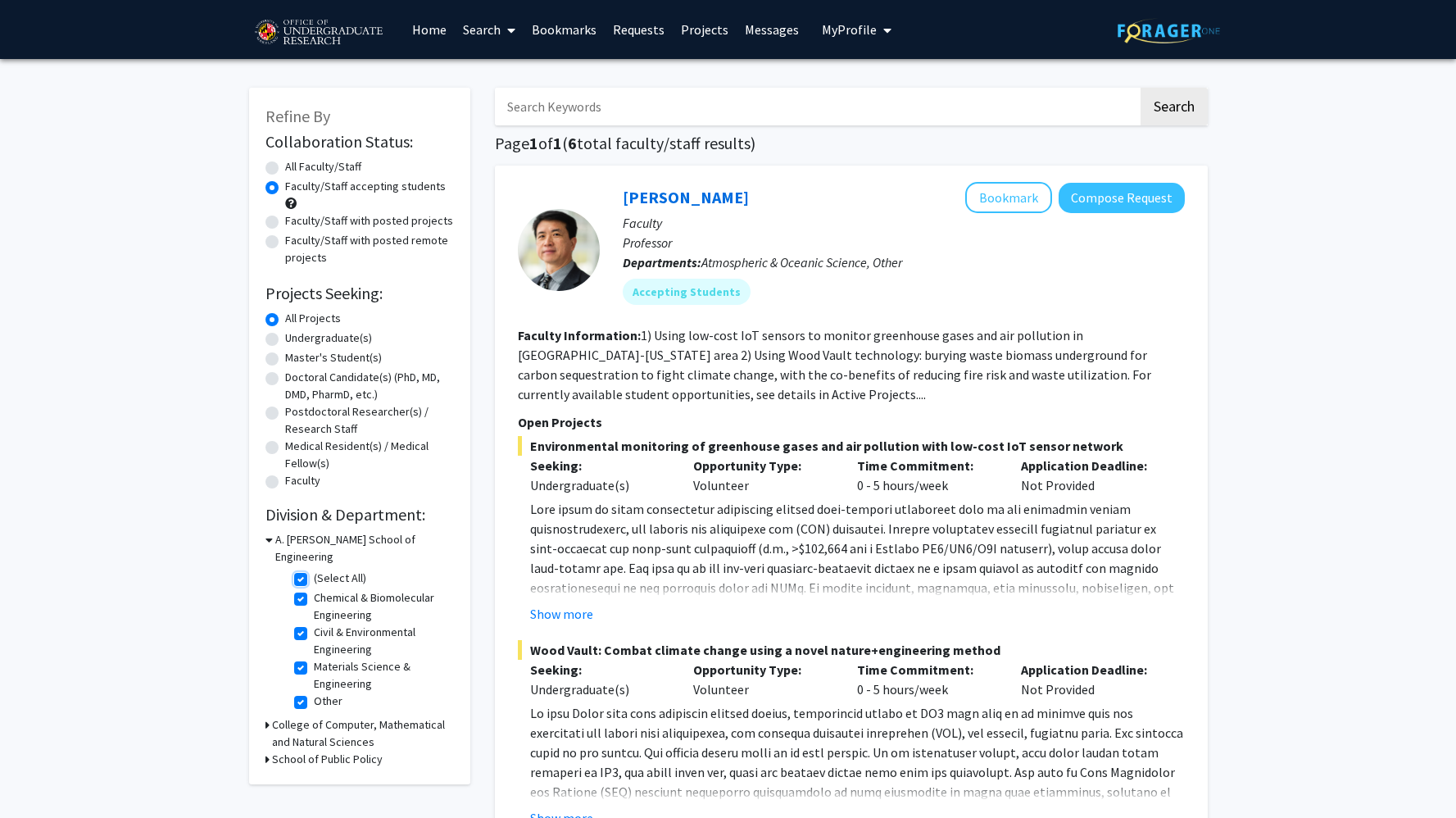
checkbox input "false"
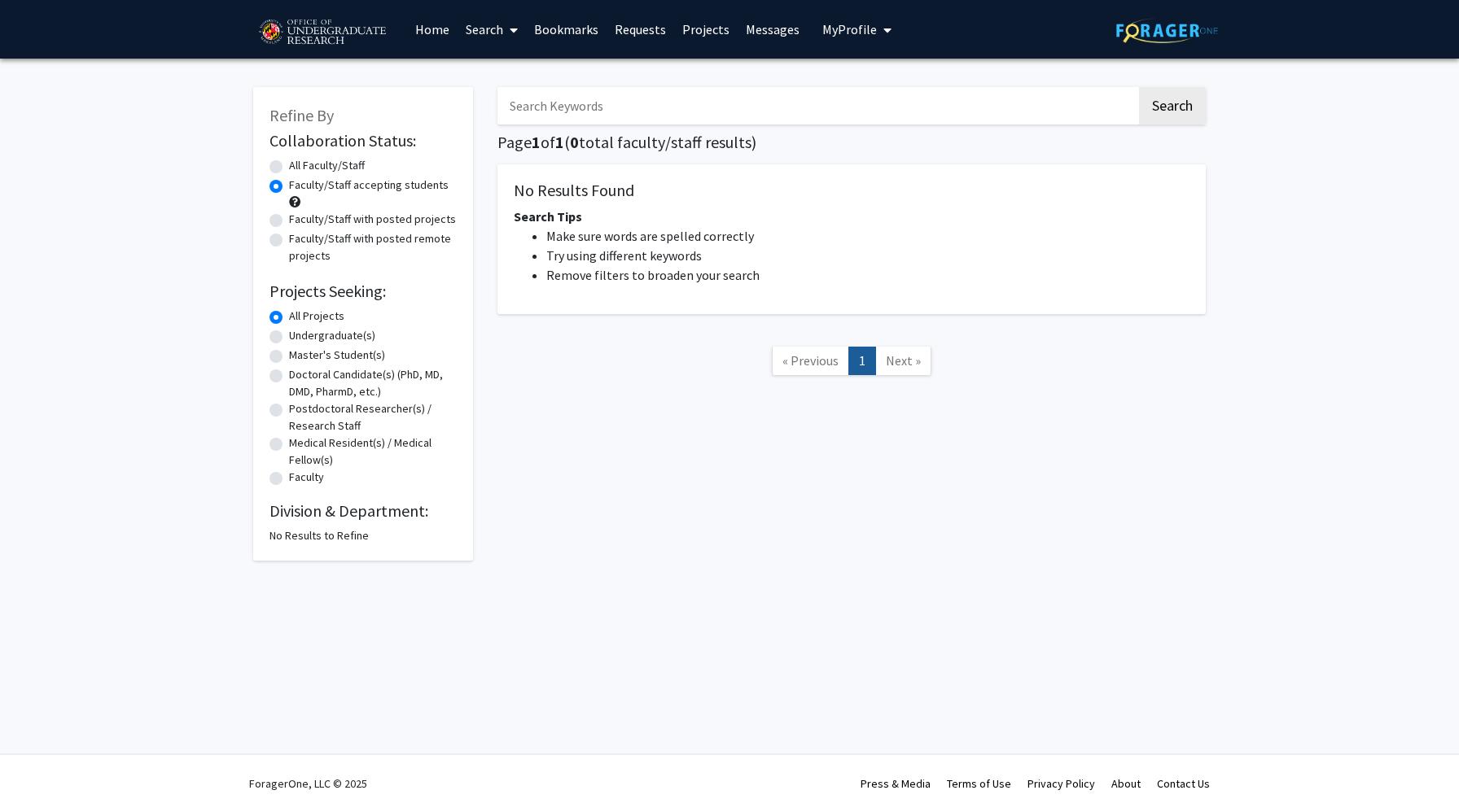
click at [317, 335] on label "Undergraduate(s)" at bounding box center [332, 336] width 87 height 17
click at [300, 335] on input "Undergraduate(s)" at bounding box center [294, 332] width 11 height 11
radio input "true"
click at [310, 316] on label "All Projects" at bounding box center [316, 316] width 55 height 17
click at [300, 316] on input "All Projects" at bounding box center [294, 312] width 11 height 11
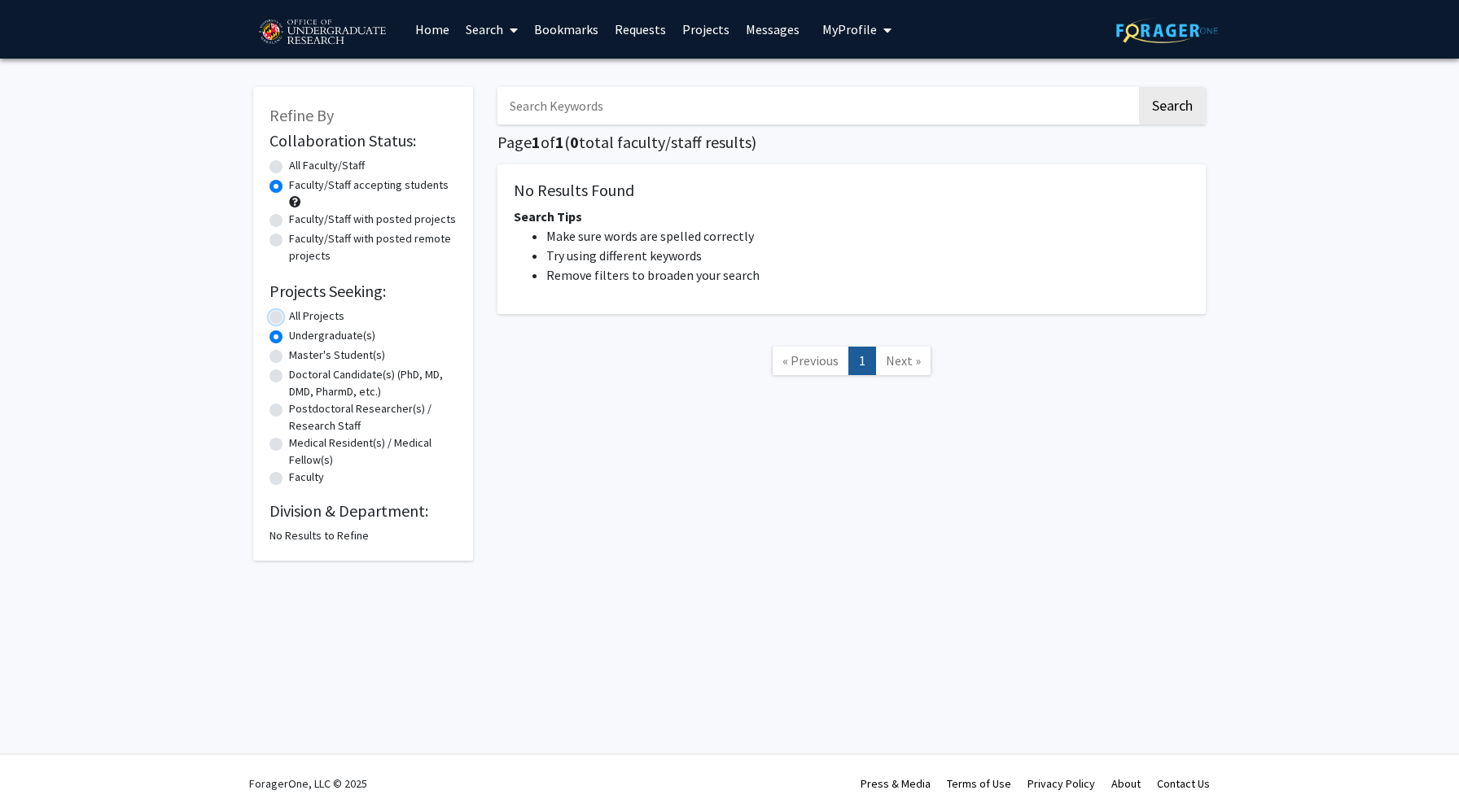
radio input "true"
click at [312, 538] on div "No Results to Refine" at bounding box center [363, 536] width 187 height 17
click at [312, 164] on label "All Faculty/Staff" at bounding box center [327, 166] width 76 height 17
click at [300, 164] on input "All Faculty/Staff" at bounding box center [294, 162] width 11 height 11
radio input "true"
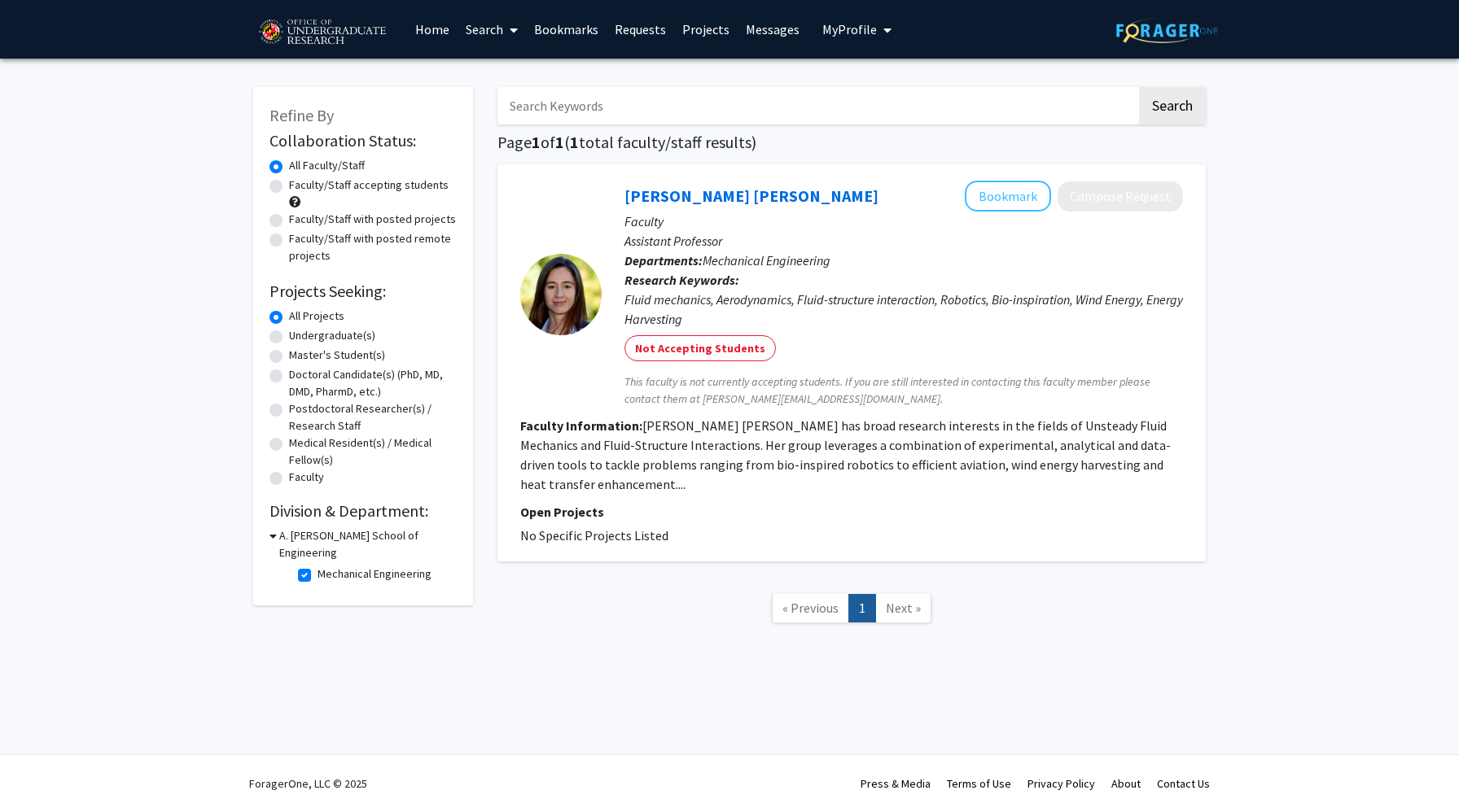
click at [272, 537] on icon at bounding box center [274, 536] width 8 height 17
click at [272, 537] on icon at bounding box center [272, 536] width 4 height 17
click at [317, 565] on label "Mechanical Engineering" at bounding box center [374, 574] width 114 height 17
click at [317, 565] on input "Mechanical Engineering" at bounding box center [322, 570] width 11 height 11
checkbox input "false"
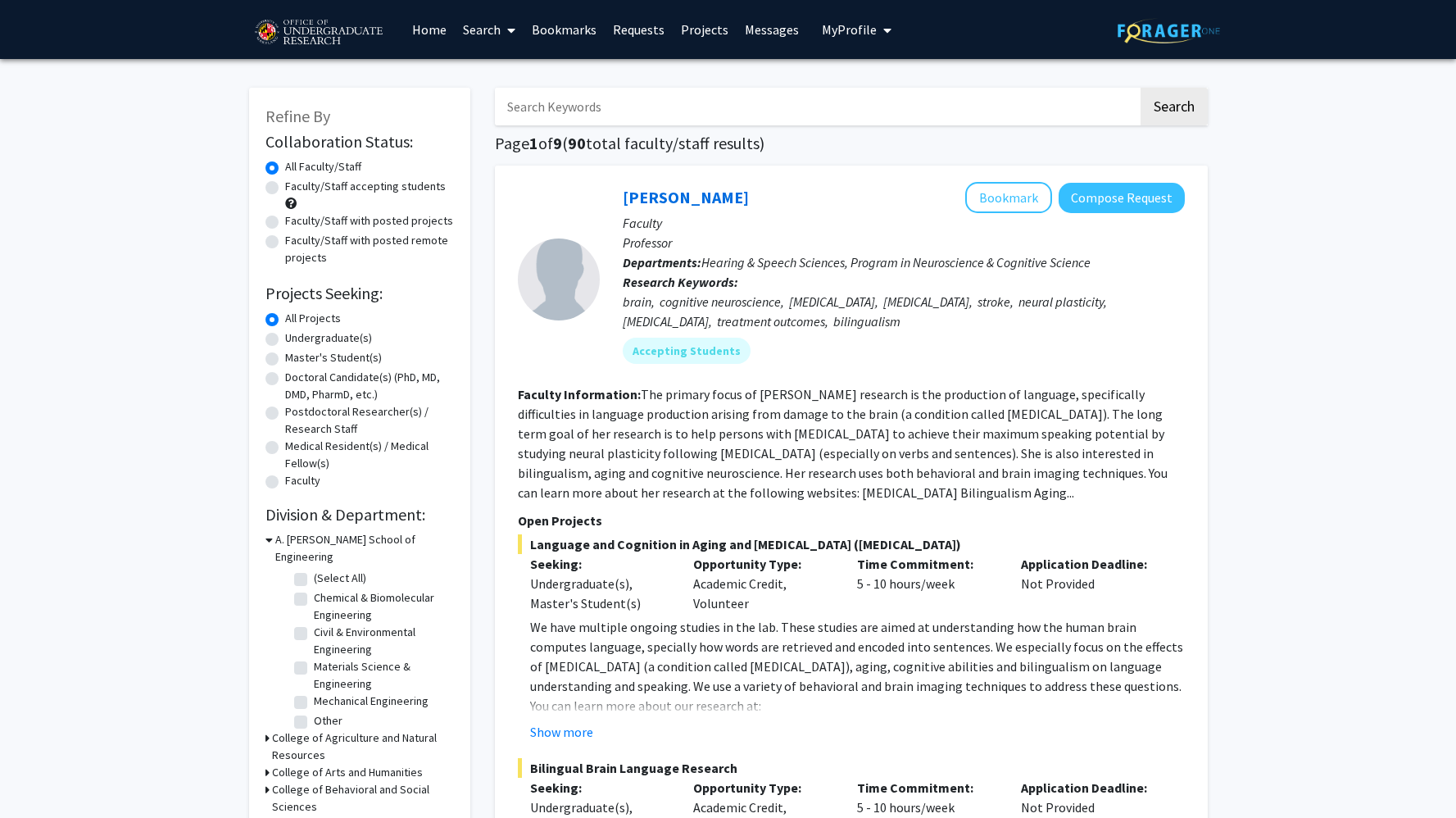
scroll to position [7, 0]
click at [266, 815] on icon at bounding box center [268, 824] width 4 height 17
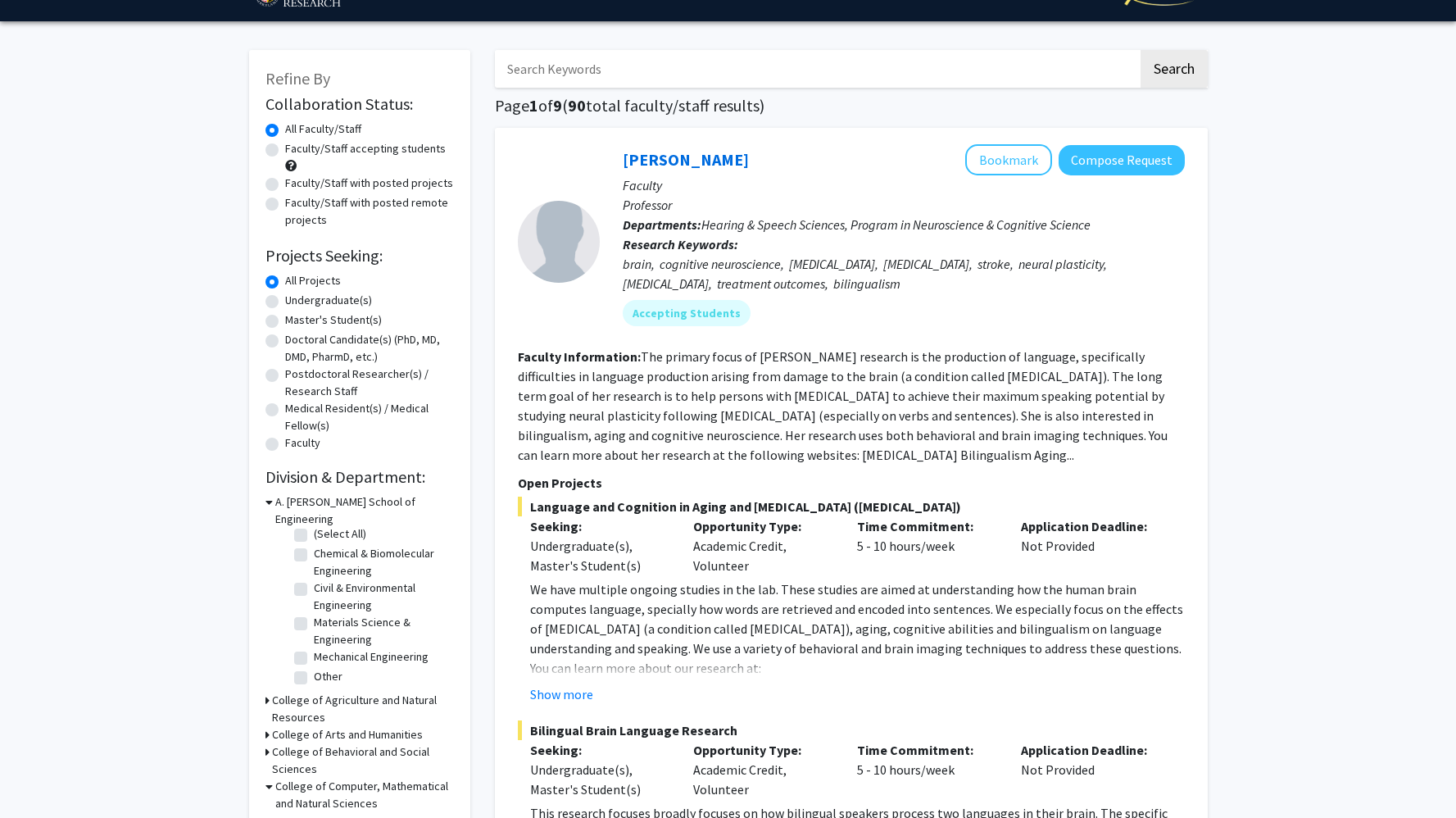
scroll to position [45, 0]
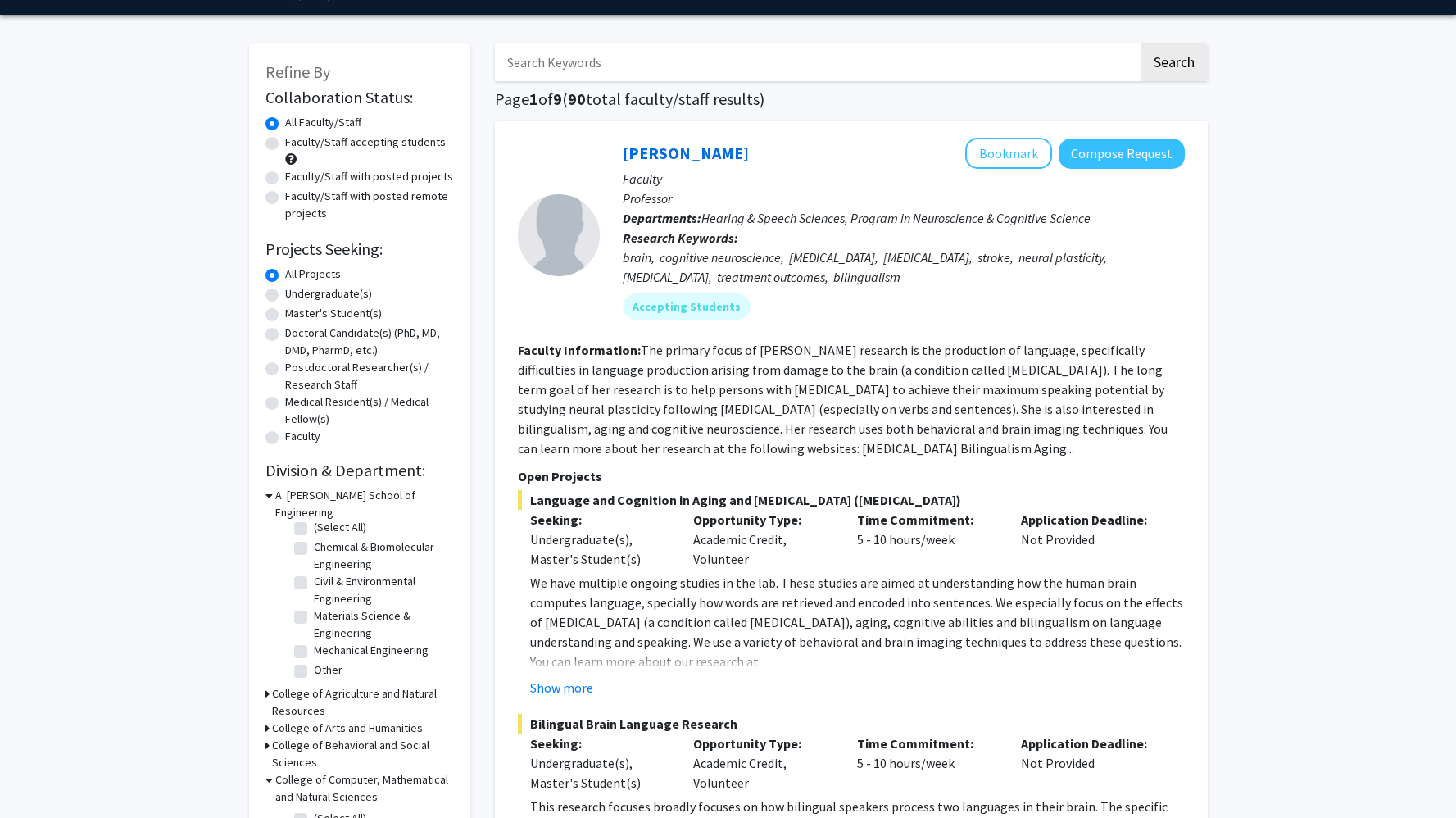
click at [314, 810] on label "(Select All)" at bounding box center [340, 819] width 52 height 17
click at [314, 810] on input "(Select All)" at bounding box center [319, 815] width 11 height 11
checkbox input "true"
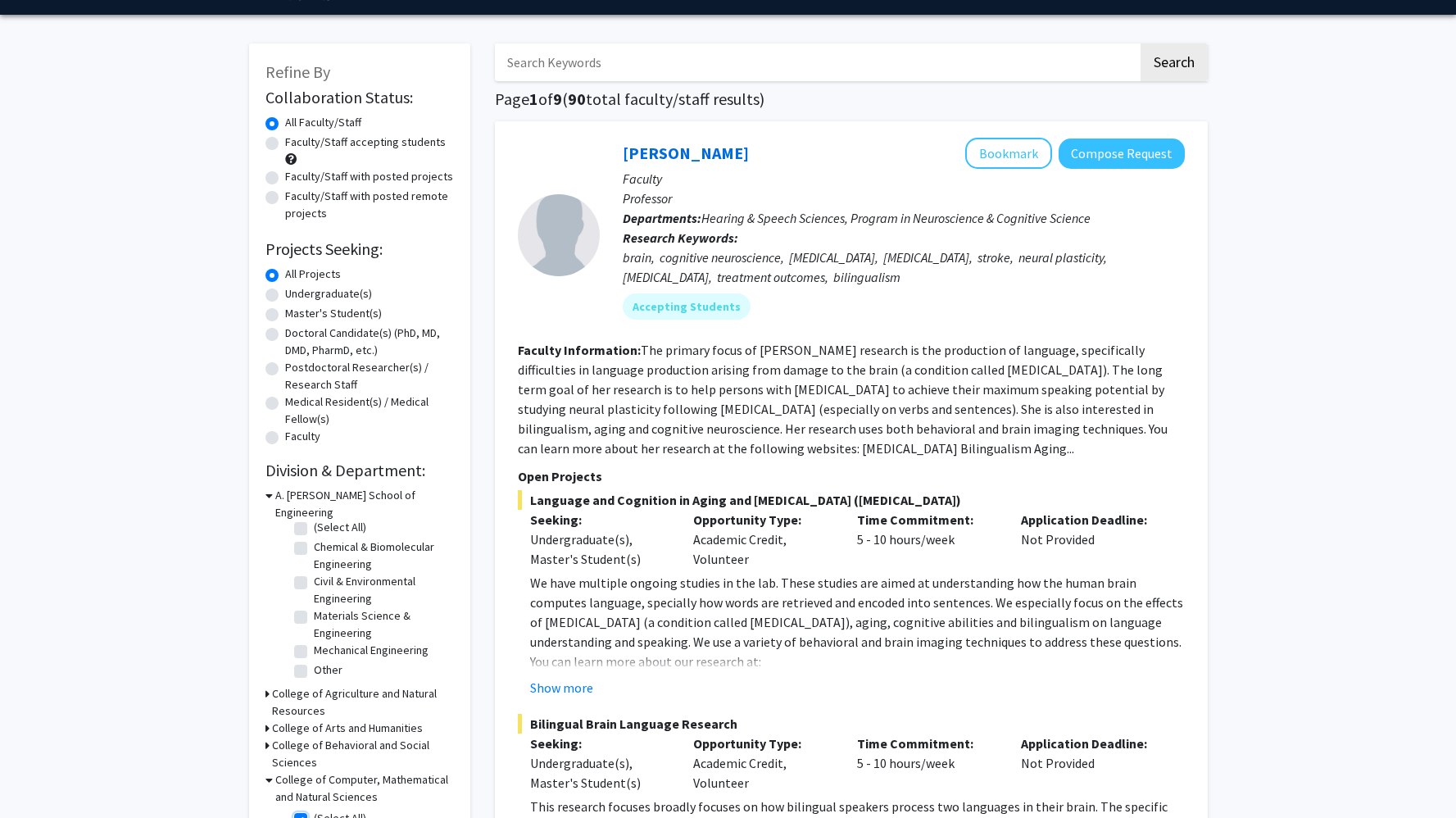
checkbox input "true"
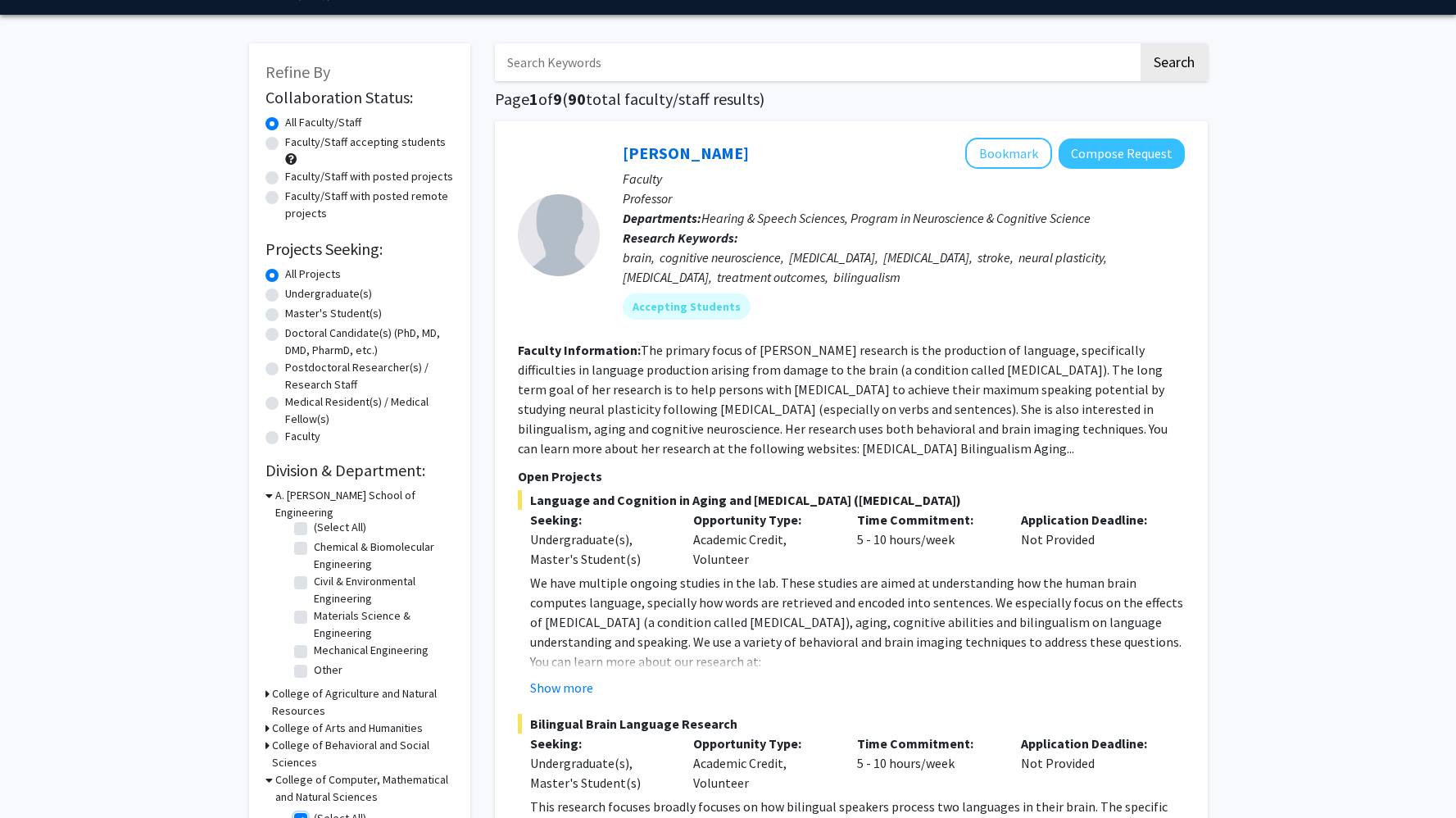
checkbox input "true"
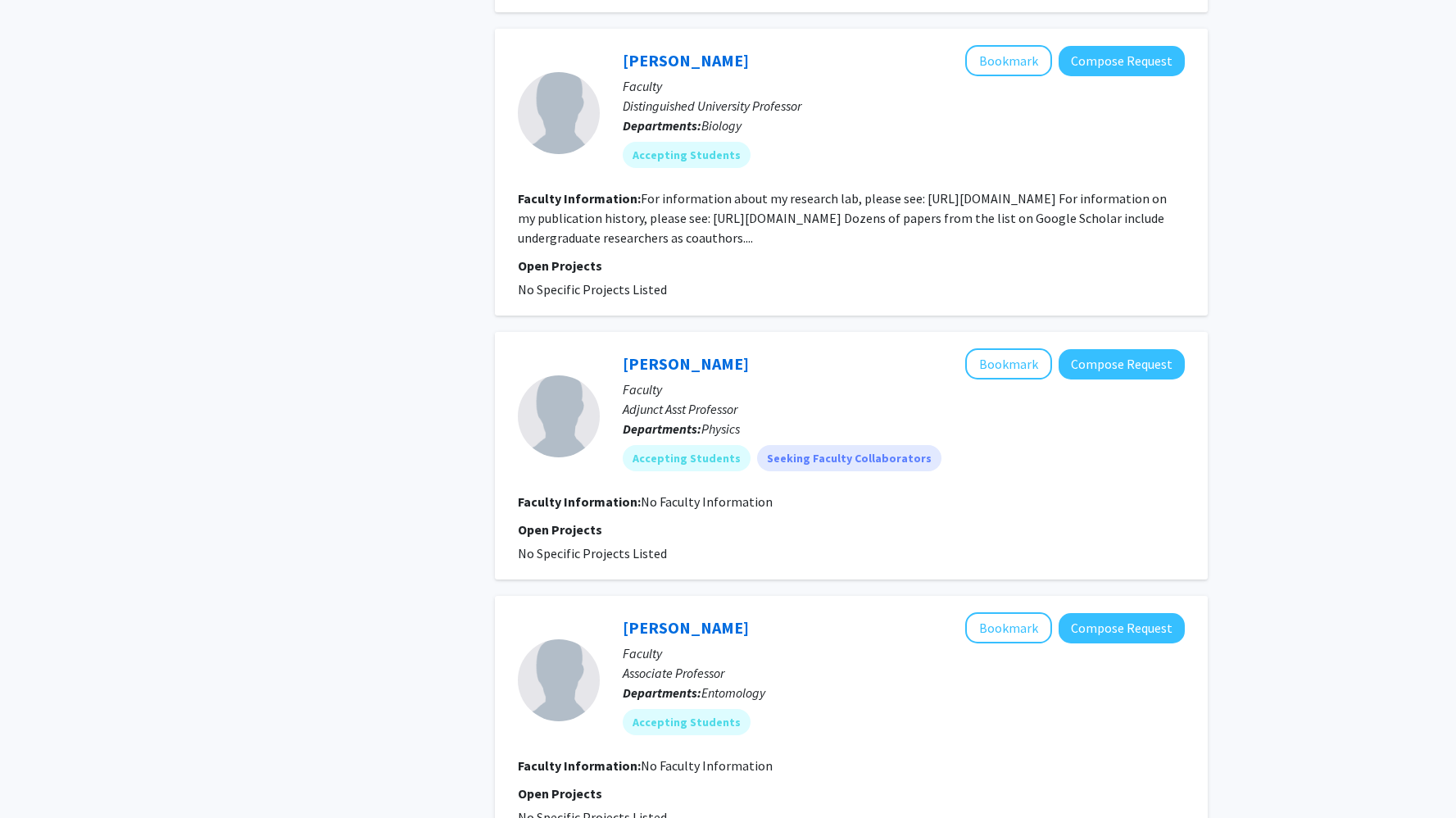
scroll to position [3990, 0]
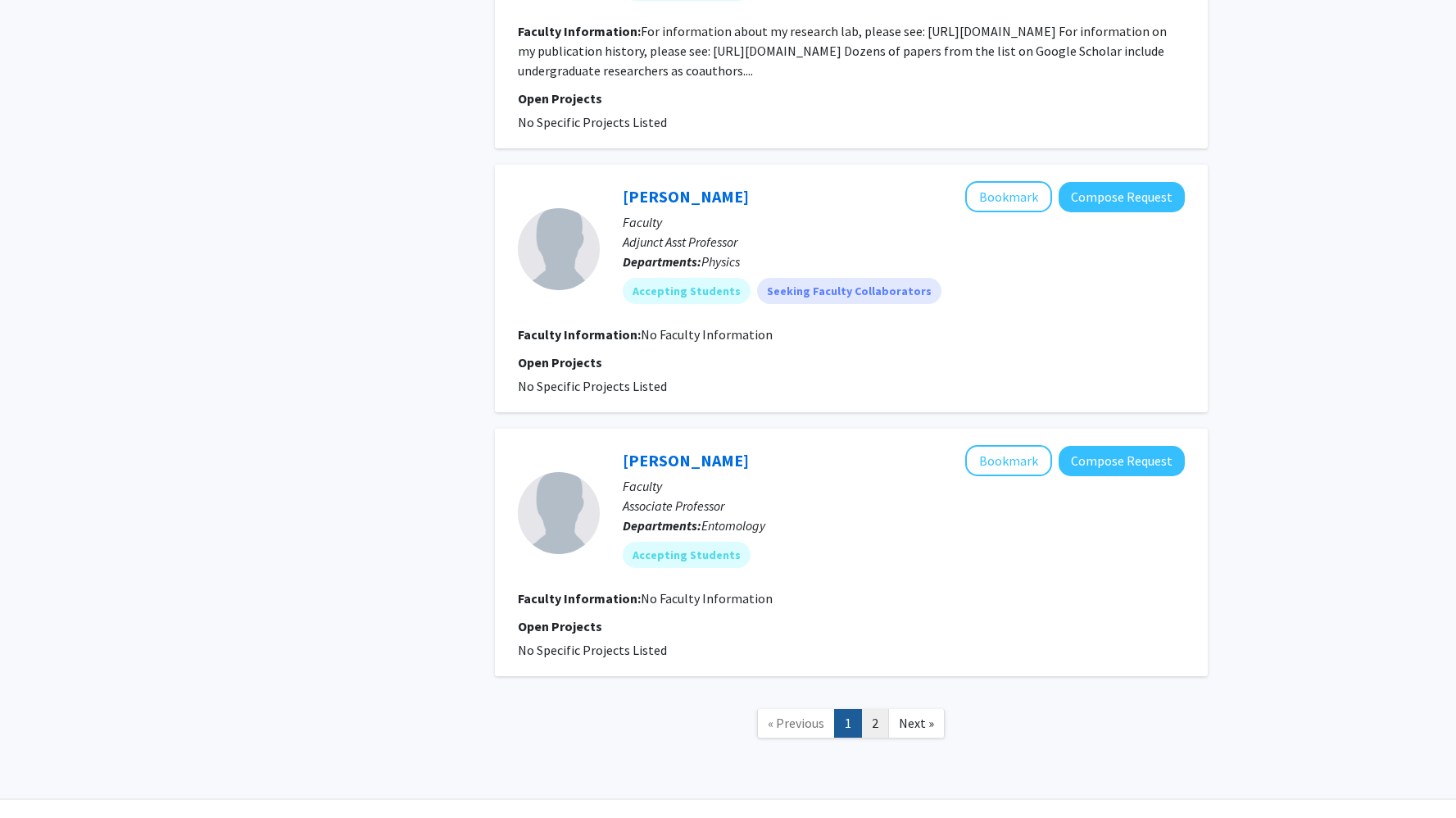
click at [868, 709] on link "2" at bounding box center [875, 724] width 28 height 29
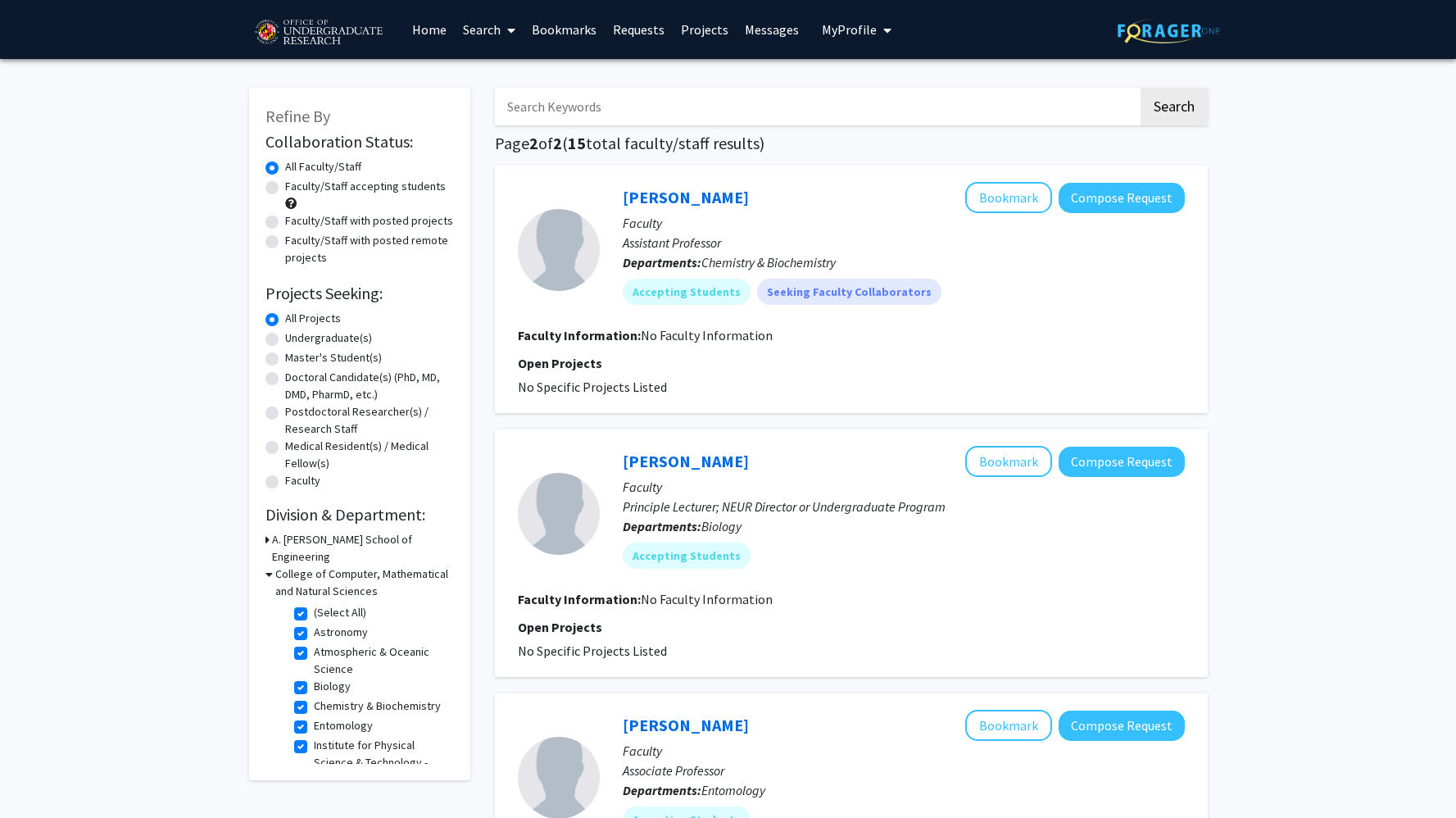
click at [408, 34] on link "Home" at bounding box center [429, 29] width 50 height 57
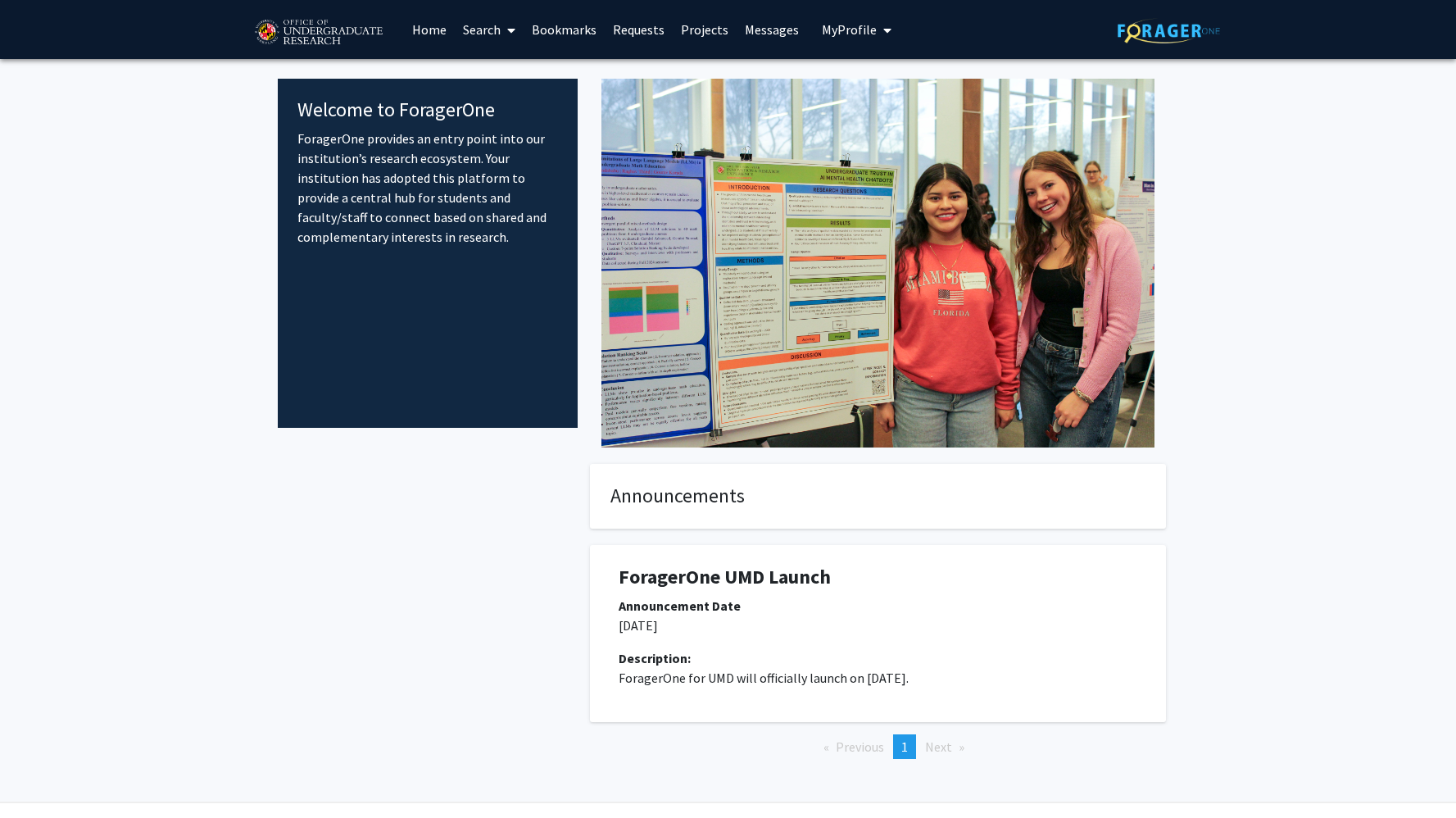
click at [428, 33] on link "Home" at bounding box center [429, 29] width 50 height 57
